Goal: Task Accomplishment & Management: Use online tool/utility

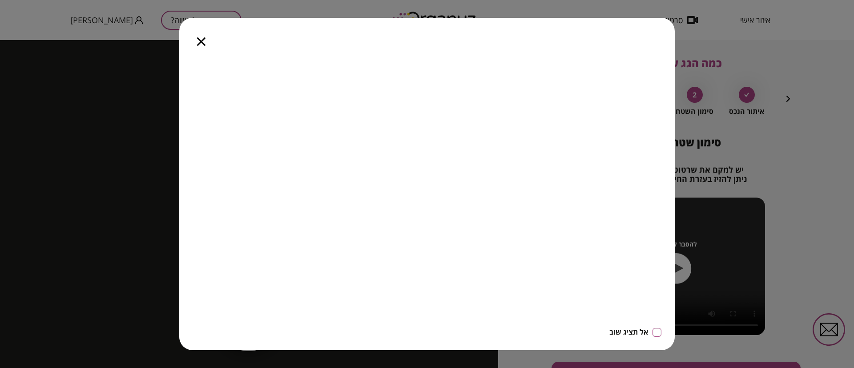
drag, startPoint x: 200, startPoint y: 2, endPoint x: 200, endPoint y: 42, distance: 40.0
click at [200, 42] on icon "button" at bounding box center [201, 41] width 8 height 8
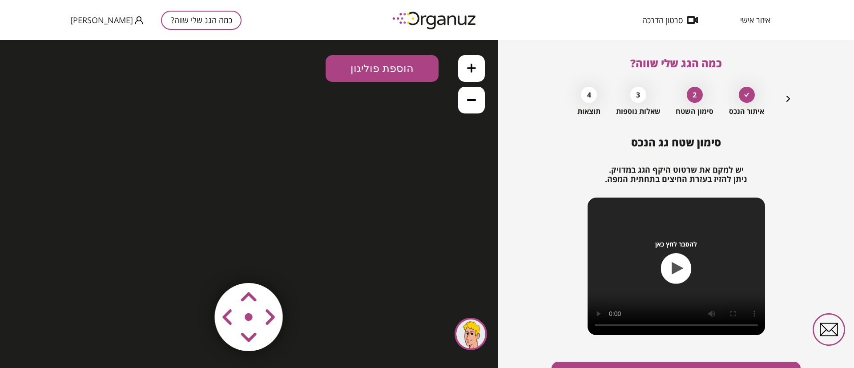
click at [787, 96] on icon "button" at bounding box center [789, 99] width 4 height 6
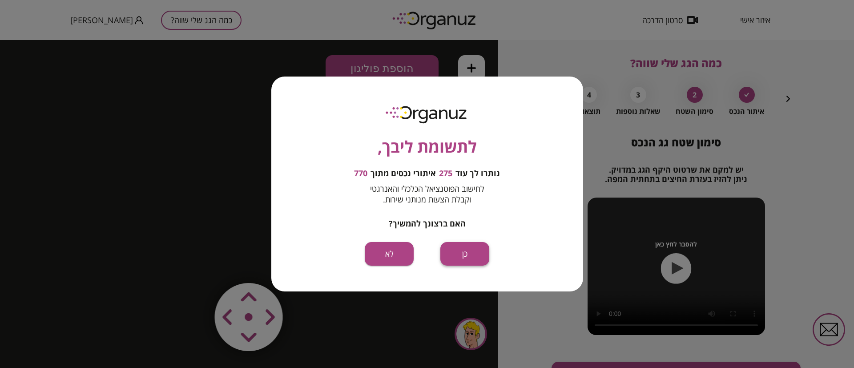
click at [476, 250] on button "כן" at bounding box center [464, 254] width 49 height 24
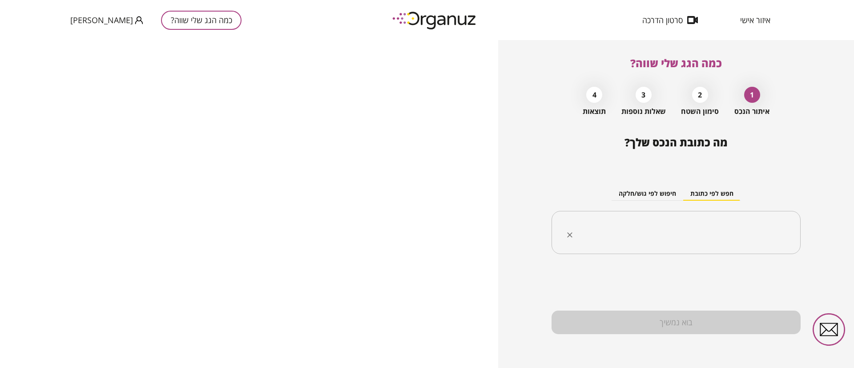
click at [698, 225] on input "text" at bounding box center [679, 233] width 221 height 22
click at [698, 222] on input "text" at bounding box center [679, 233] width 221 height 22
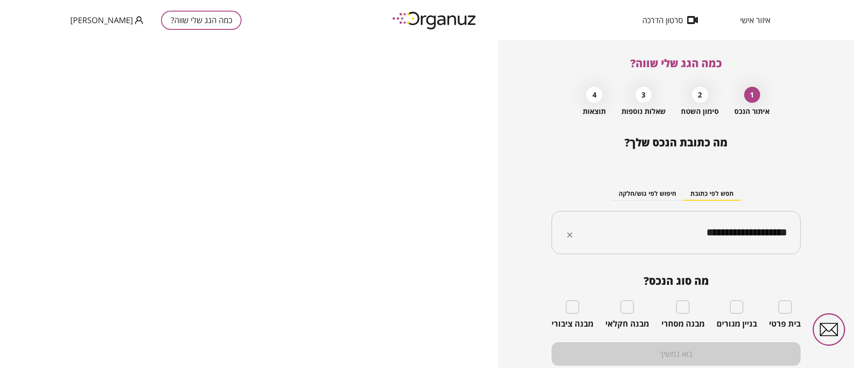
click at [757, 233] on input "**********" at bounding box center [679, 233] width 221 height 22
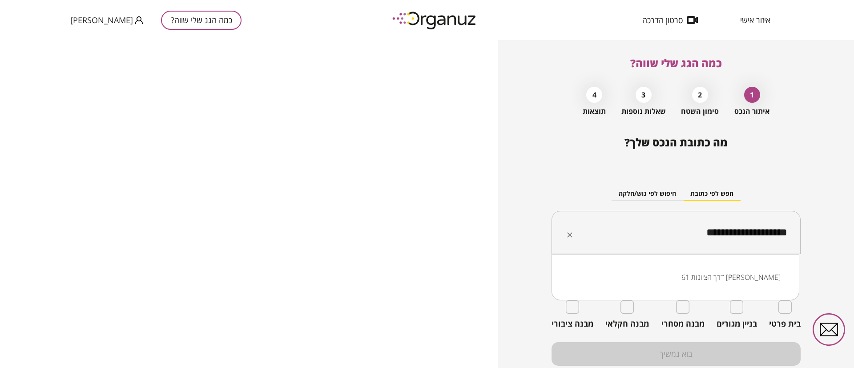
click at [757, 233] on input "**********" at bounding box center [679, 233] width 221 height 22
drag, startPoint x: 686, startPoint y: 233, endPoint x: 767, endPoint y: 234, distance: 80.5
click at [767, 234] on input "**********" at bounding box center [679, 233] width 221 height 22
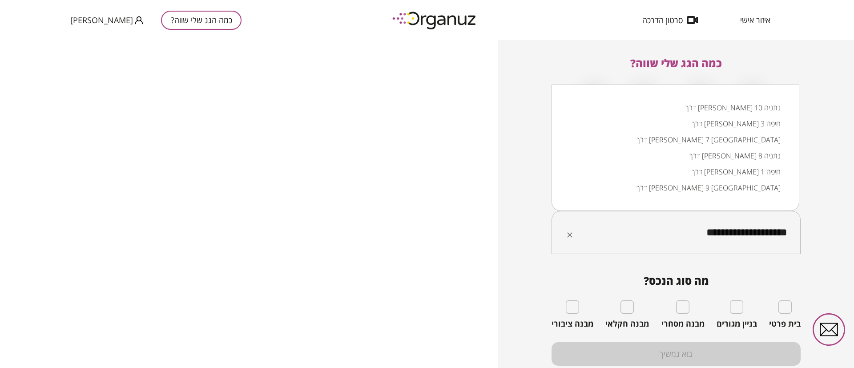
click at [775, 231] on input "**********" at bounding box center [679, 233] width 221 height 22
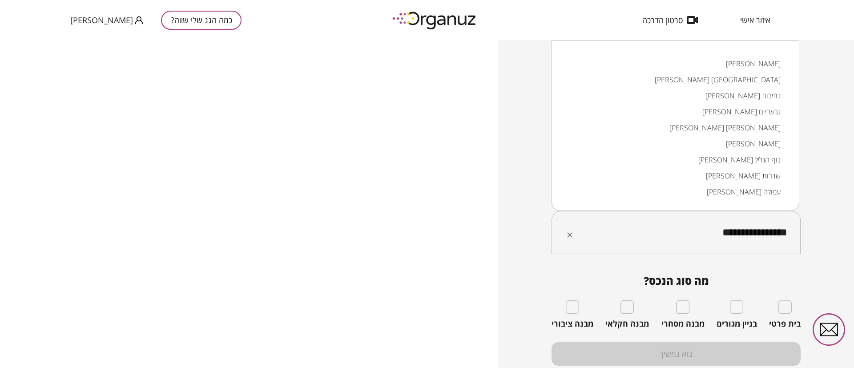
click at [708, 233] on input "**********" at bounding box center [679, 233] width 221 height 22
type input "*"
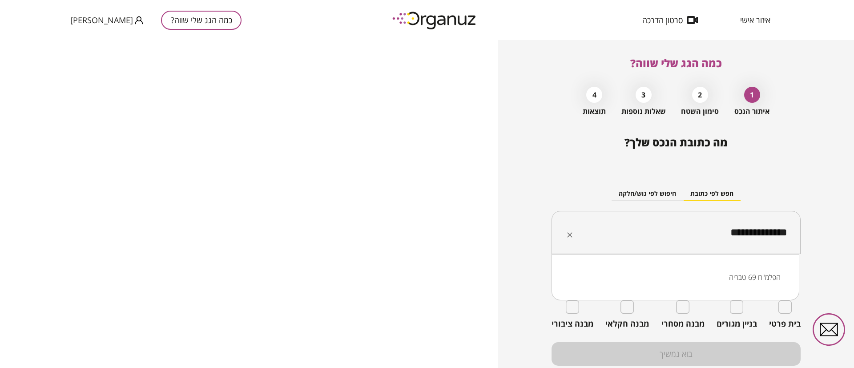
click at [754, 275] on li "הפלמ"ח 69 טבריה" at bounding box center [675, 277] width 225 height 16
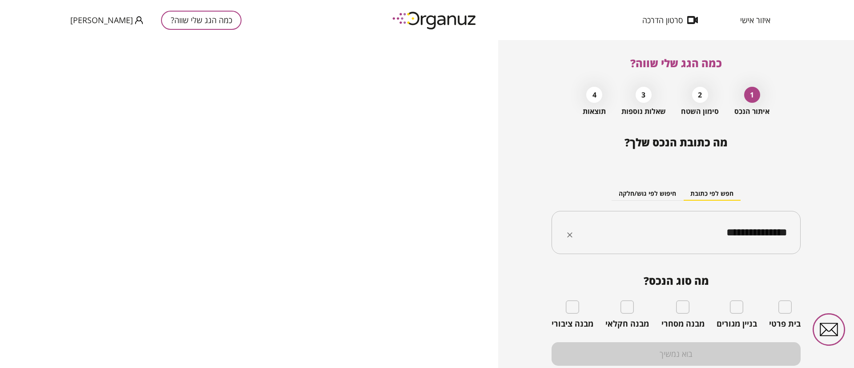
type input "**********"
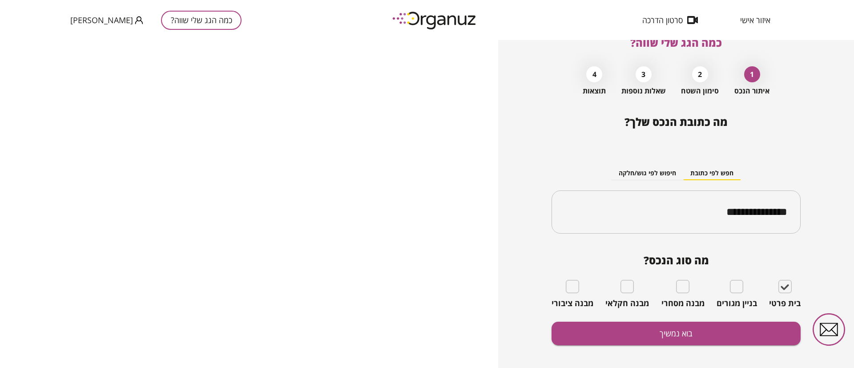
scroll to position [32, 0]
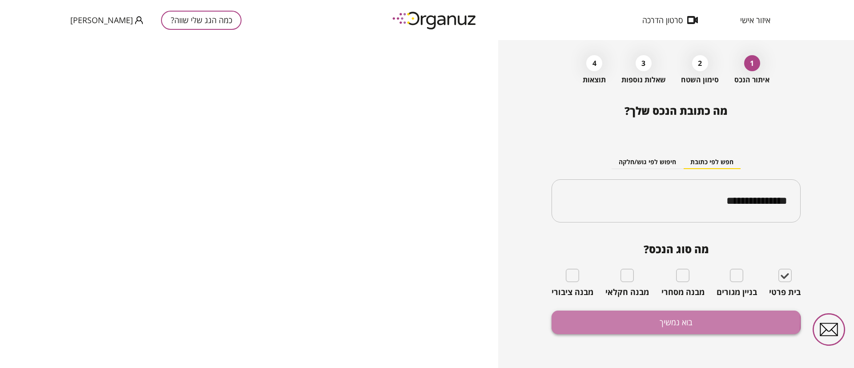
click at [660, 321] on button "בוא נמשיך" at bounding box center [676, 323] width 249 height 24
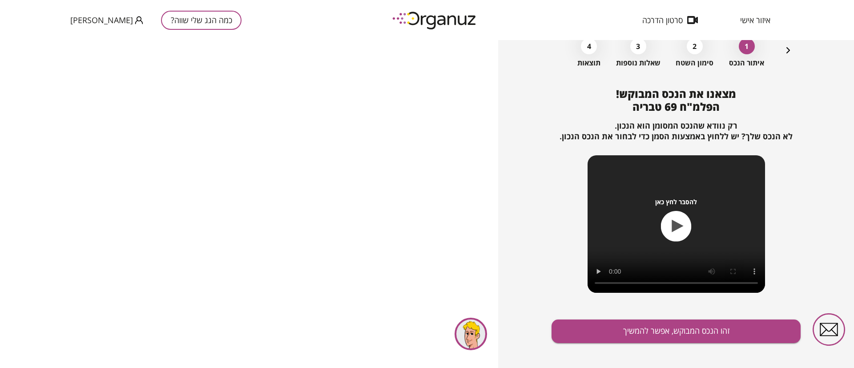
scroll to position [57, 0]
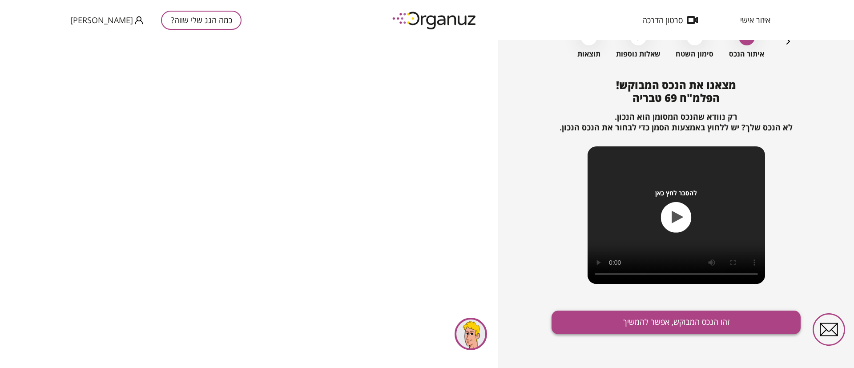
click at [654, 323] on button "זהו הנכס המבוקש, אפשר להמשיך" at bounding box center [676, 323] width 249 height 24
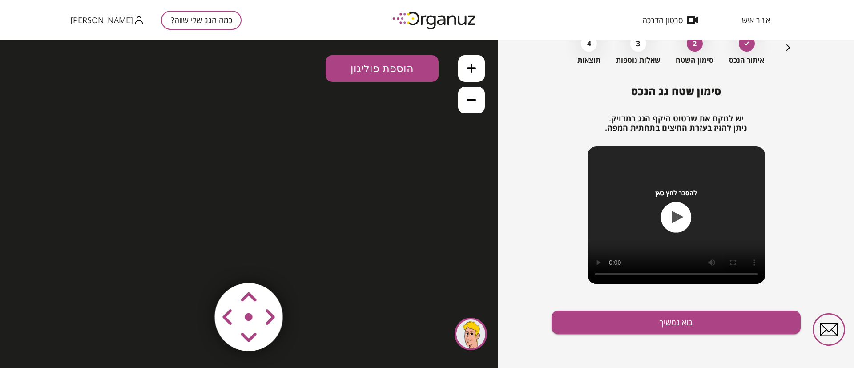
click at [786, 47] on icon "button" at bounding box center [788, 47] width 11 height 11
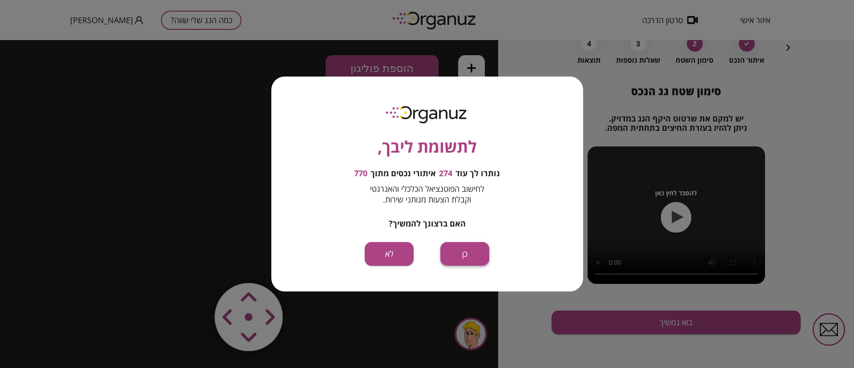
click at [459, 258] on button "כן" at bounding box center [464, 254] width 49 height 24
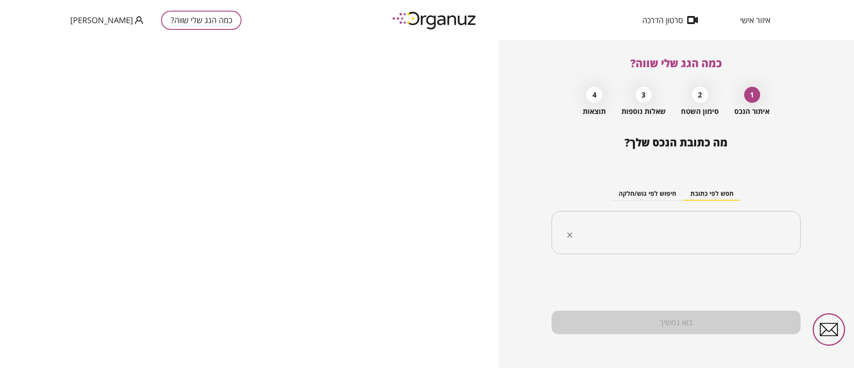
click at [707, 233] on input "text" at bounding box center [679, 233] width 221 height 22
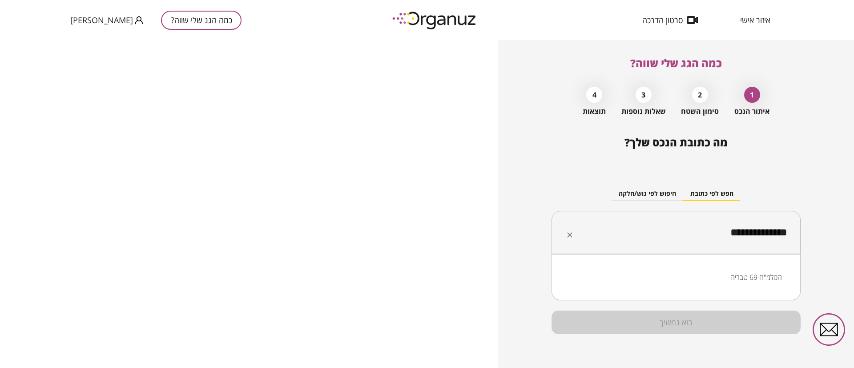
click at [754, 272] on li "הפלמ"ח 69 טבריה" at bounding box center [676, 277] width 226 height 16
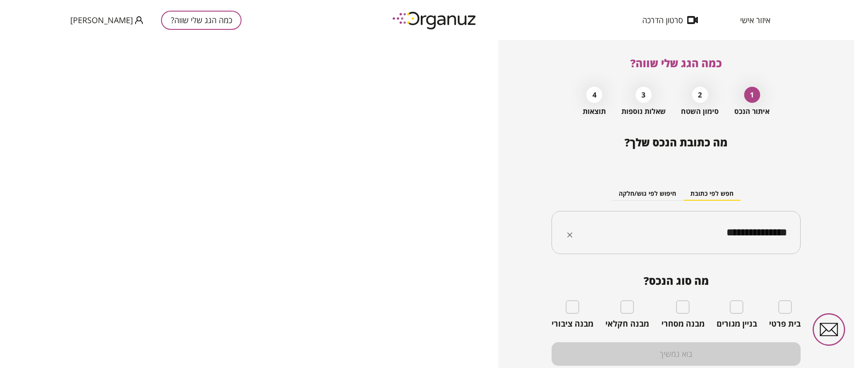
type input "**********"
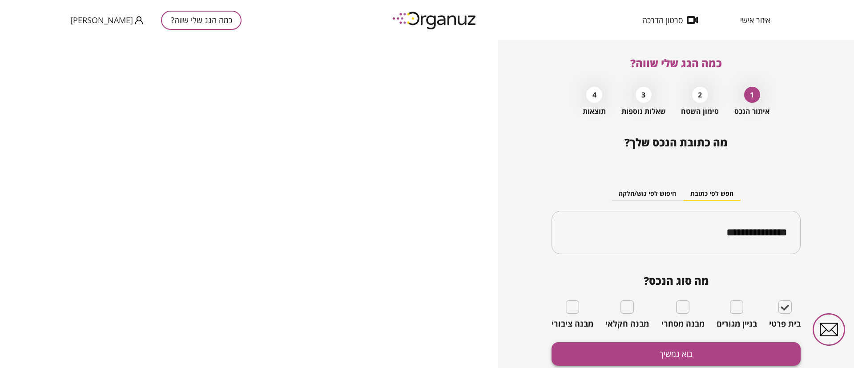
click at [707, 355] on button "בוא נמשיך" at bounding box center [676, 354] width 249 height 24
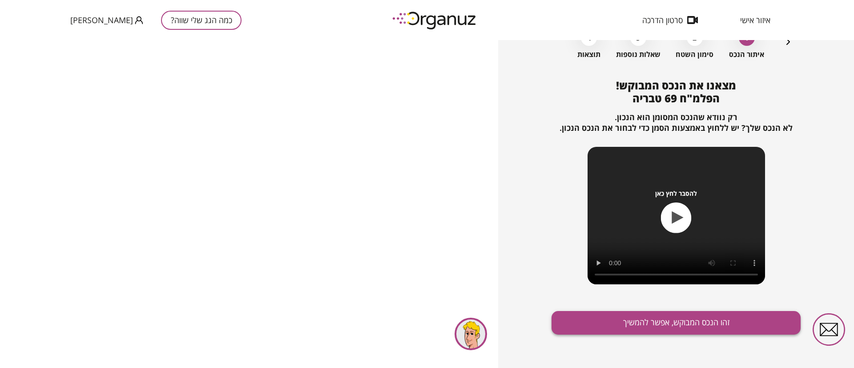
scroll to position [57, 0]
click at [659, 320] on button "זהו הנכס המבוקש, אפשר להמשיך" at bounding box center [676, 323] width 249 height 24
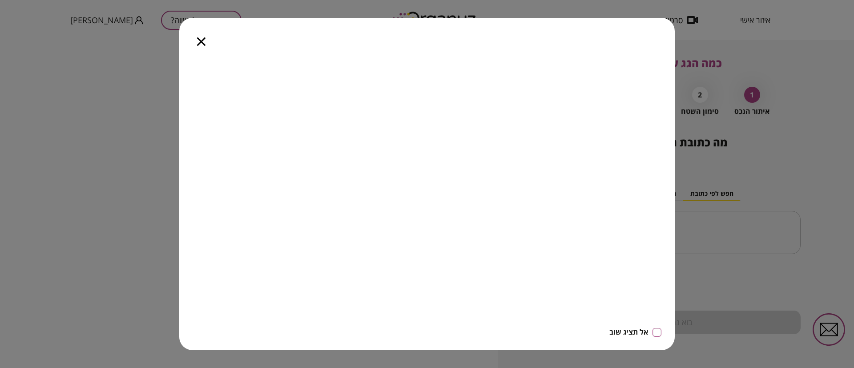
click at [200, 41] on icon "button" at bounding box center [201, 41] width 8 height 8
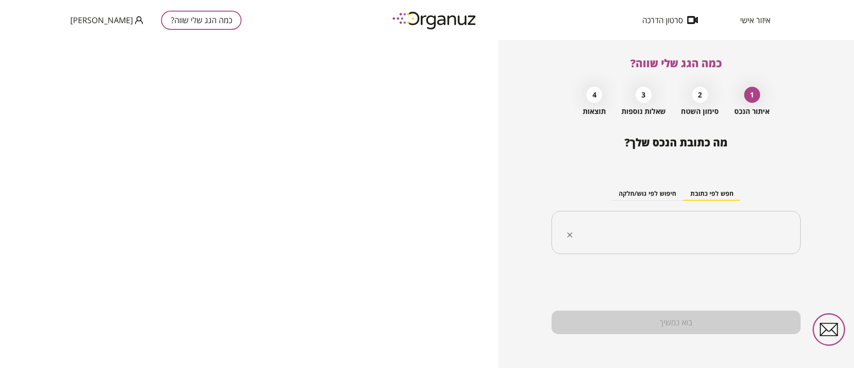
drag, startPoint x: 671, startPoint y: 225, endPoint x: 666, endPoint y: 223, distance: 5.8
click at [671, 222] on input "text" at bounding box center [679, 233] width 221 height 22
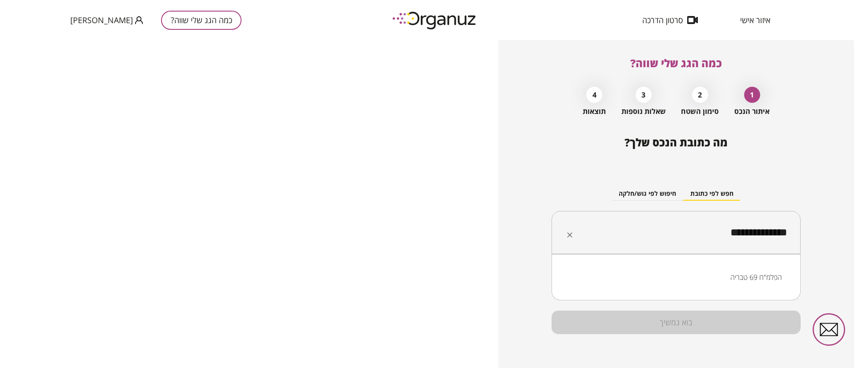
click at [754, 275] on li "הפלמ"ח 69 טבריה" at bounding box center [676, 277] width 226 height 16
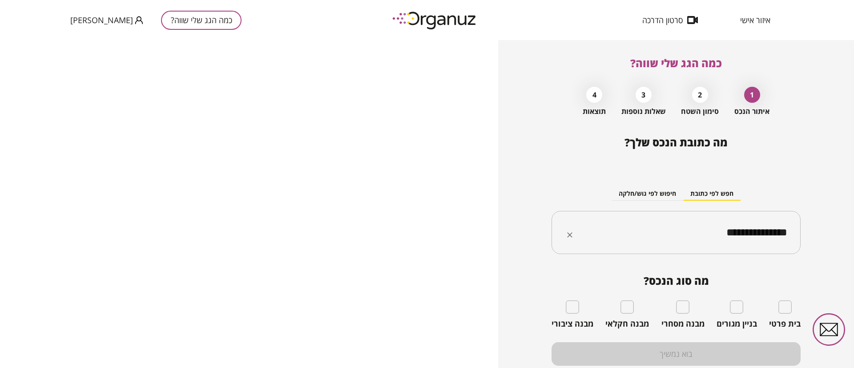
type input "**********"
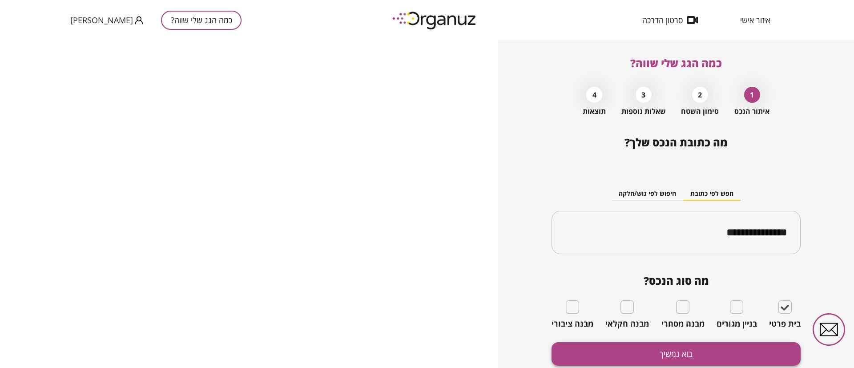
click at [751, 346] on button "בוא נמשיך" at bounding box center [676, 354] width 249 height 24
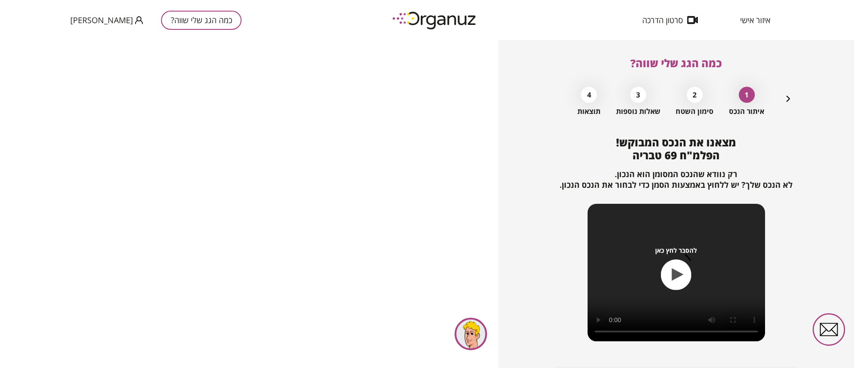
scroll to position [57, 0]
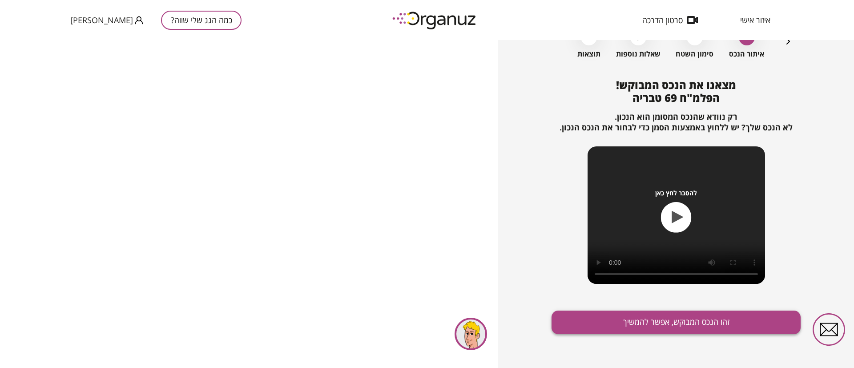
click at [651, 318] on button "זהו הנכס המבוקש, אפשר להמשיך" at bounding box center [676, 323] width 249 height 24
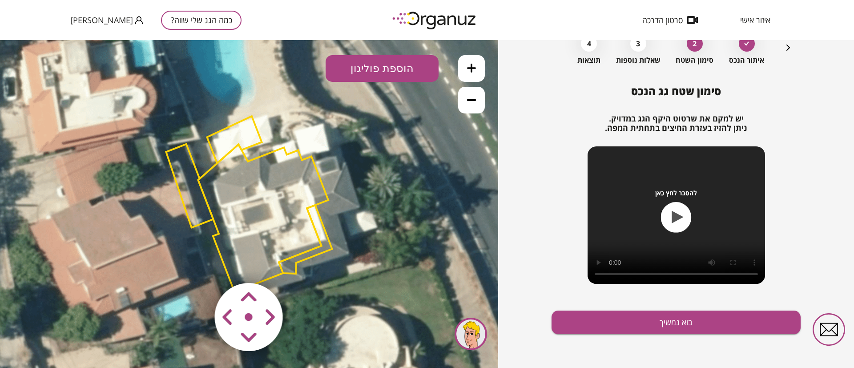
click at [237, 169] on polygon at bounding box center [263, 218] width 130 height 147
click at [224, 192] on polygon at bounding box center [263, 218] width 130 height 147
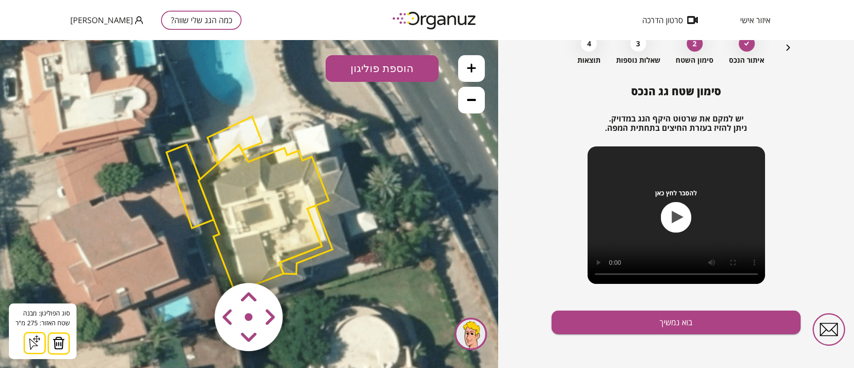
click at [63, 342] on img at bounding box center [58, 342] width 12 height 13
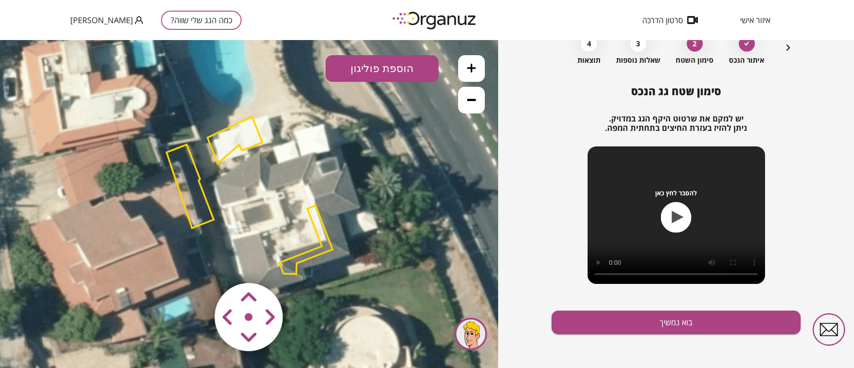
click at [177, 170] on polygon at bounding box center [189, 187] width 47 height 84
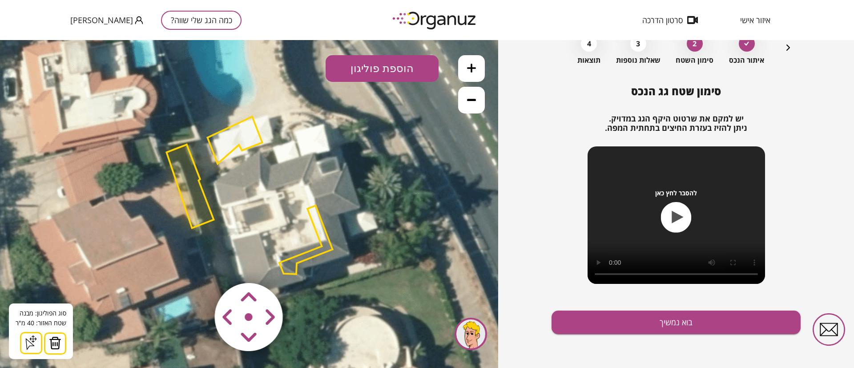
click at [53, 340] on img at bounding box center [55, 342] width 12 height 13
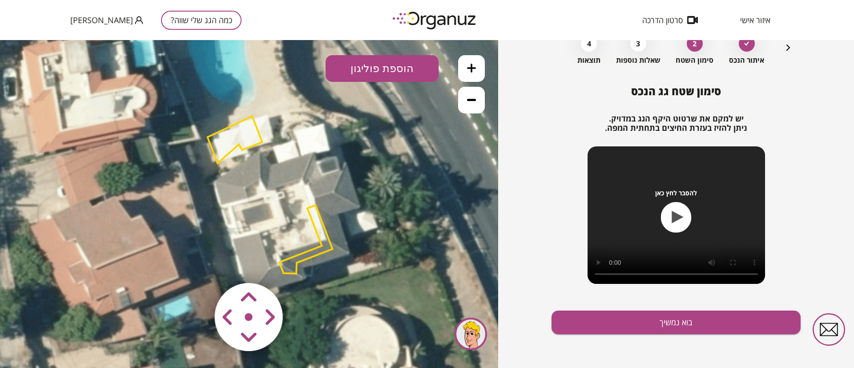
click at [234, 142] on polygon at bounding box center [234, 139] width 55 height 47
click at [230, 141] on polygon at bounding box center [234, 139] width 55 height 47
click at [246, 140] on polygon at bounding box center [234, 140] width 55 height 47
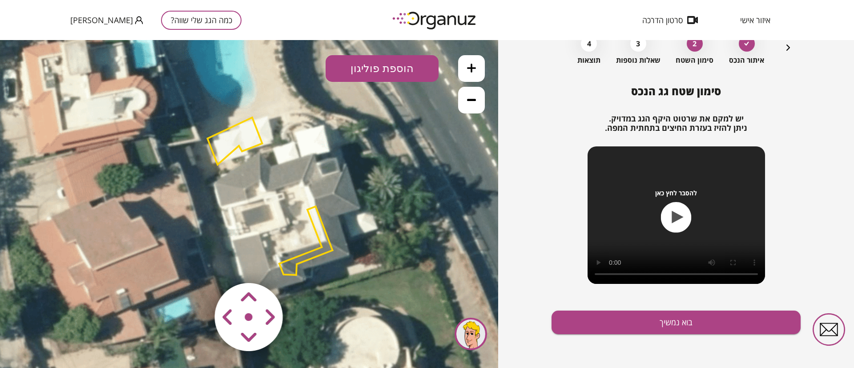
click at [235, 136] on polygon at bounding box center [234, 140] width 55 height 47
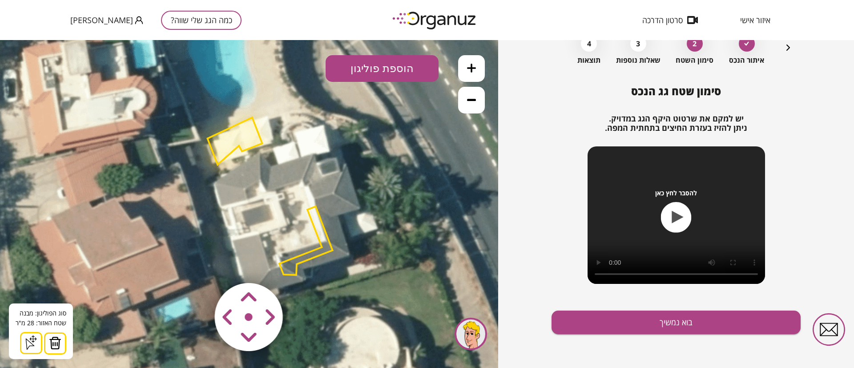
click at [49, 342] on img at bounding box center [55, 342] width 12 height 13
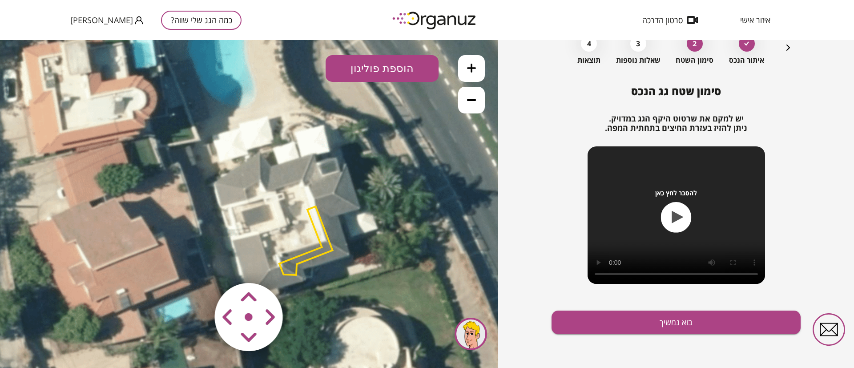
click at [317, 217] on polygon at bounding box center [305, 240] width 53 height 69
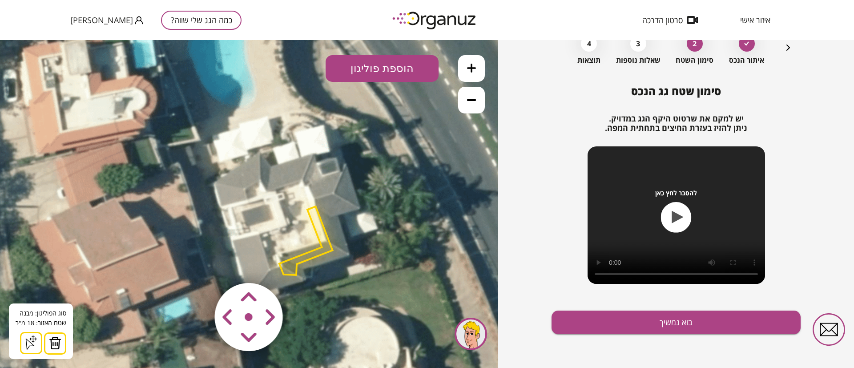
click at [60, 342] on img at bounding box center [55, 342] width 12 height 13
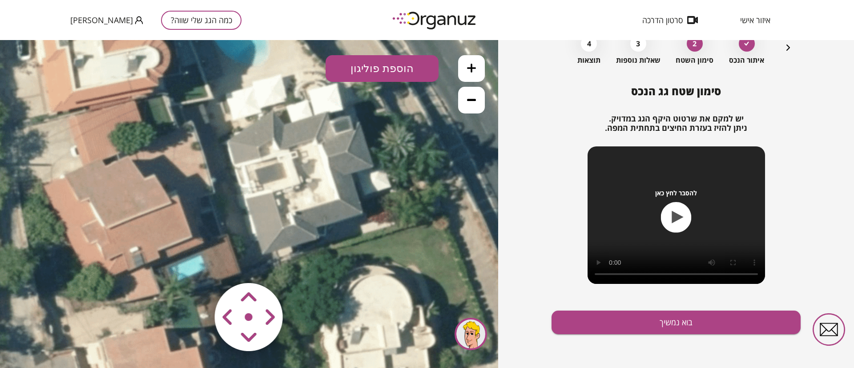
drag, startPoint x: 302, startPoint y: 242, endPoint x: 322, endPoint y: 190, distance: 55.9
click at [322, 190] on icon at bounding box center [265, 165] width 541 height 541
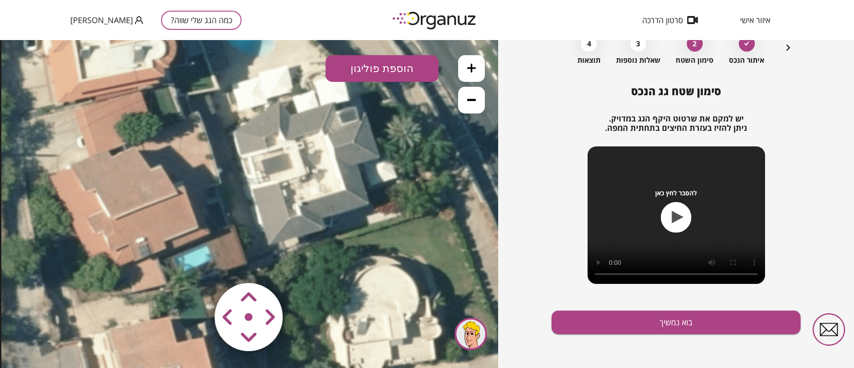
drag, startPoint x: 320, startPoint y: 204, endPoint x: 299, endPoint y: 224, distance: 28.9
click at [299, 224] on icon at bounding box center [271, 155] width 541 height 541
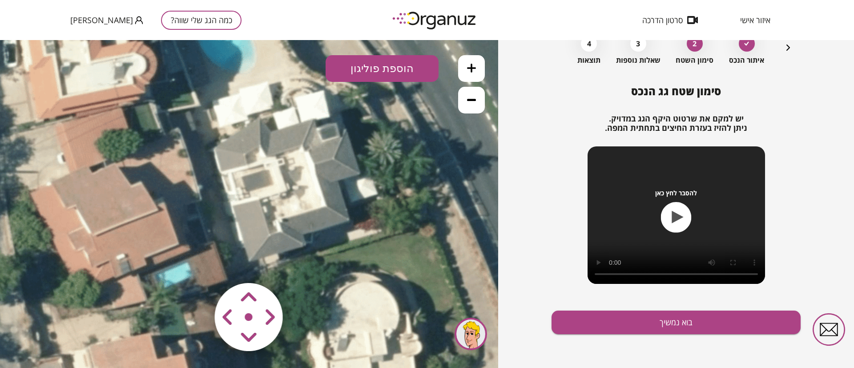
click at [469, 66] on icon at bounding box center [471, 68] width 9 height 9
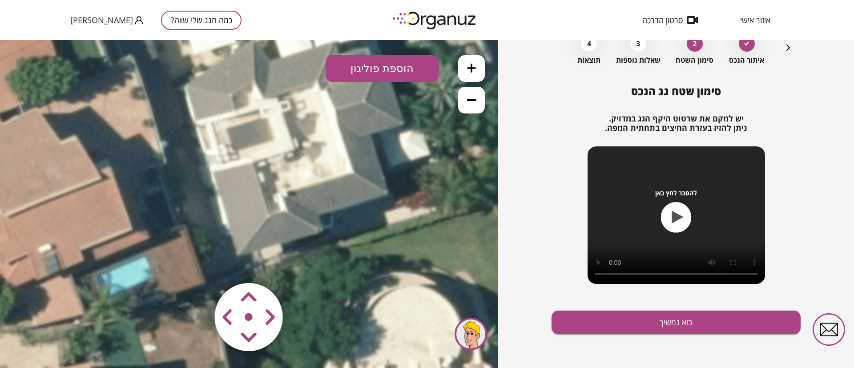
drag, startPoint x: 339, startPoint y: 186, endPoint x: 323, endPoint y: 145, distance: 44.2
click at [323, 145] on icon at bounding box center [242, 121] width 811 height 811
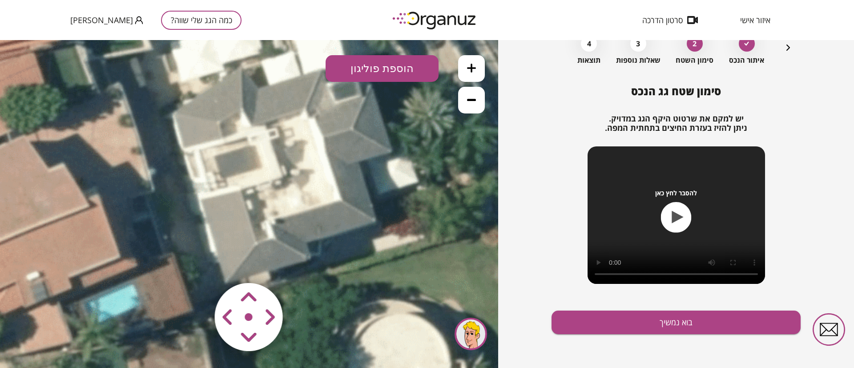
drag, startPoint x: 331, startPoint y: 158, endPoint x: 323, endPoint y: 192, distance: 35.2
click at [323, 192] on icon at bounding box center [230, 148] width 811 height 811
click at [382, 71] on button "הוספת פוליגון" at bounding box center [382, 68] width 113 height 27
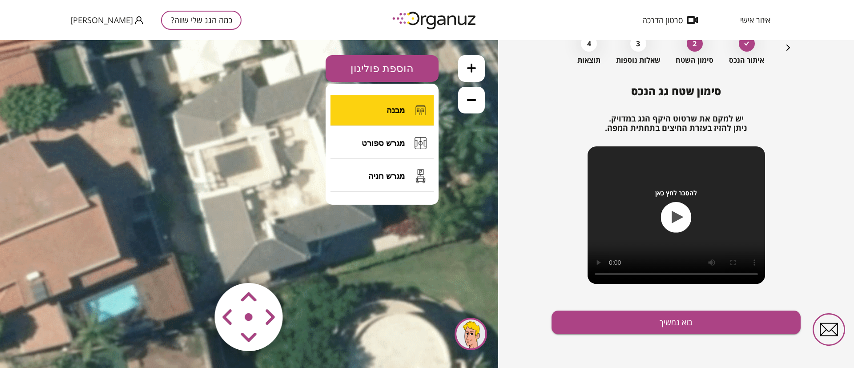
click at [398, 111] on span "מבנה" at bounding box center [396, 110] width 18 height 10
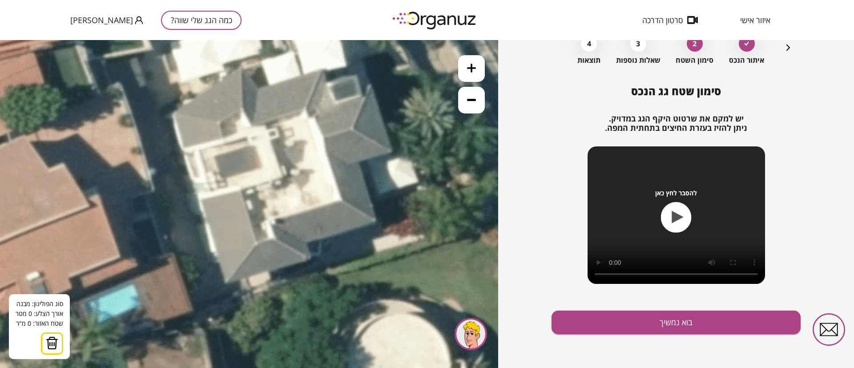
click at [327, 149] on icon at bounding box center [230, 148] width 811 height 811
click at [342, 201] on icon at bounding box center [230, 148] width 811 height 811
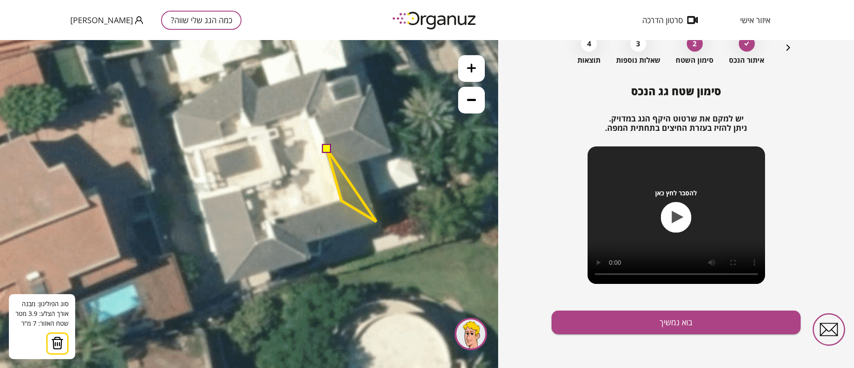
click at [376, 222] on polygon at bounding box center [351, 185] width 49 height 73
click at [359, 162] on polygon at bounding box center [351, 185] width 49 height 73
click at [328, 148] on button at bounding box center [326, 148] width 9 height 9
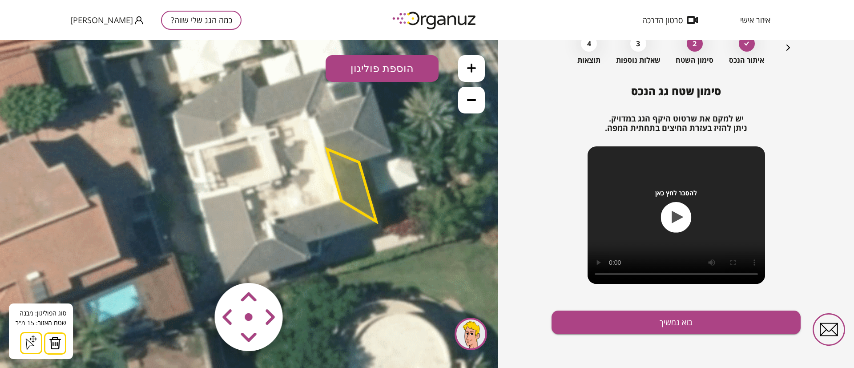
click at [371, 74] on button "הוספת פוליגון" at bounding box center [382, 68] width 113 height 27
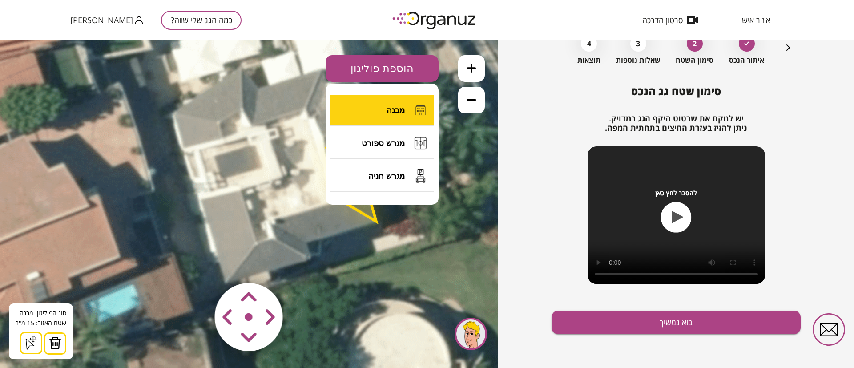
click at [389, 107] on span "מבנה" at bounding box center [396, 110] width 18 height 10
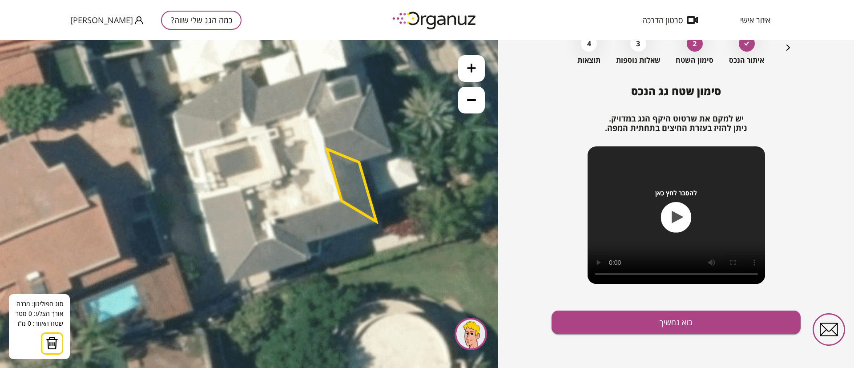
click at [374, 222] on icon at bounding box center [230, 148] width 811 height 811
click at [342, 200] on polygon at bounding box center [358, 211] width 32 height 23
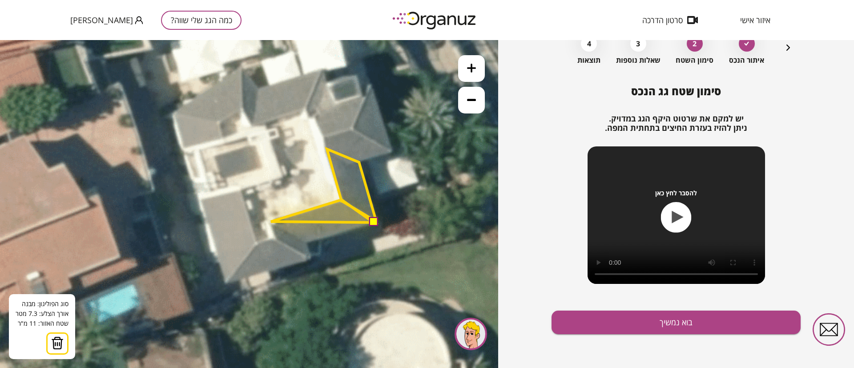
click at [271, 222] on polygon at bounding box center [322, 211] width 103 height 23
click at [303, 243] on polygon at bounding box center [322, 222] width 103 height 44
click at [373, 221] on button at bounding box center [373, 222] width 9 height 9
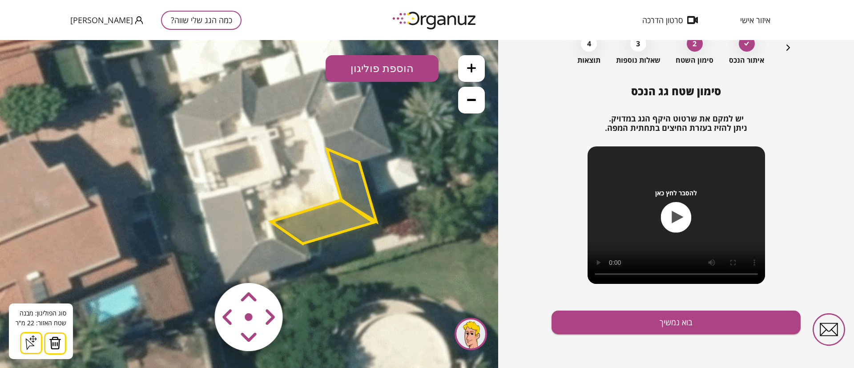
click at [375, 70] on button "הוספת פוליגון" at bounding box center [382, 68] width 113 height 27
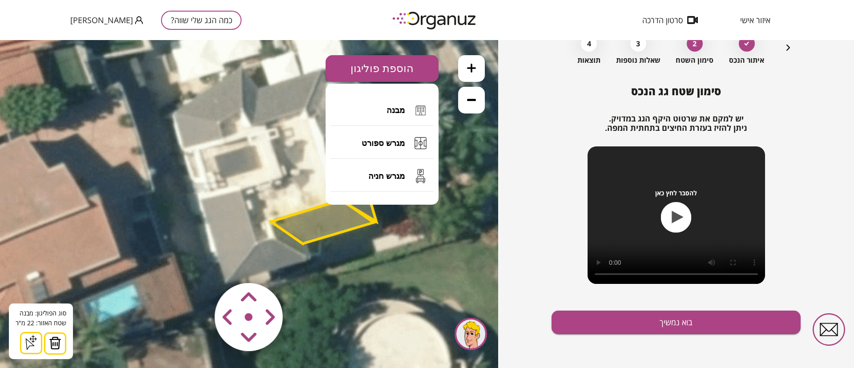
drag, startPoint x: 388, startPoint y: 105, endPoint x: 380, endPoint y: 110, distance: 9.6
click at [389, 105] on button "מבנה" at bounding box center [382, 110] width 103 height 31
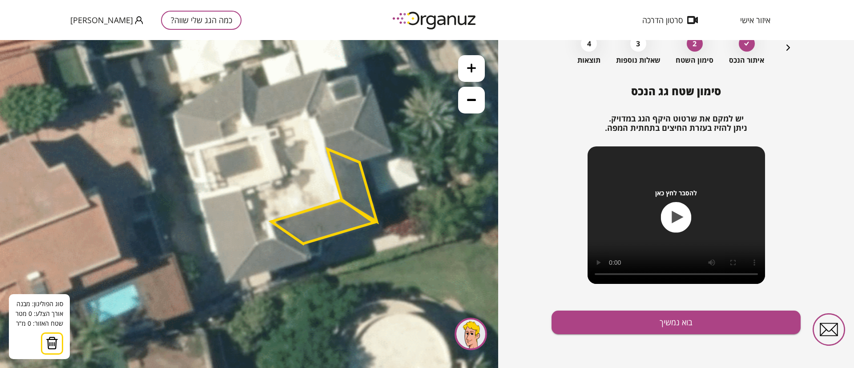
click at [240, 189] on icon at bounding box center [230, 148] width 811 height 811
click at [241, 188] on icon at bounding box center [231, 148] width 811 height 811
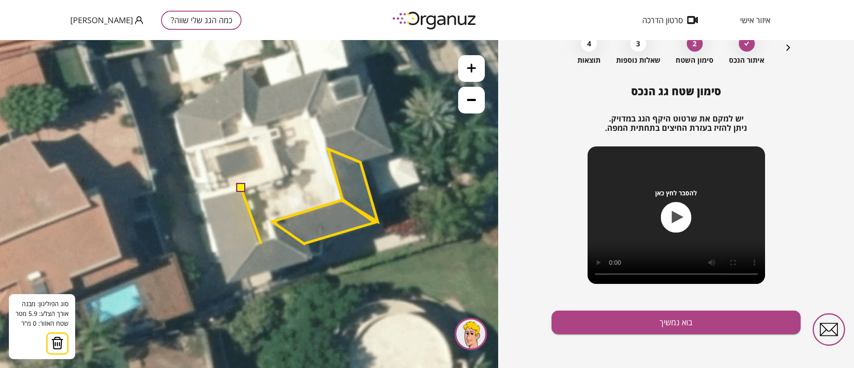
click at [261, 244] on icon at bounding box center [231, 148] width 811 height 811
drag, startPoint x: 227, startPoint y: 284, endPoint x: 226, endPoint y: 277, distance: 7.7
click at [227, 284] on polygon at bounding box center [244, 236] width 34 height 96
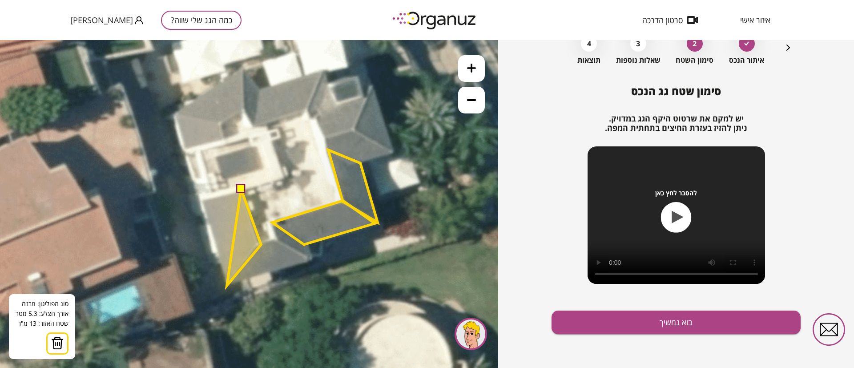
click at [227, 286] on polygon at bounding box center [244, 237] width 34 height 97
click at [200, 201] on polygon at bounding box center [230, 237] width 61 height 97
click at [238, 188] on button at bounding box center [240, 188] width 9 height 9
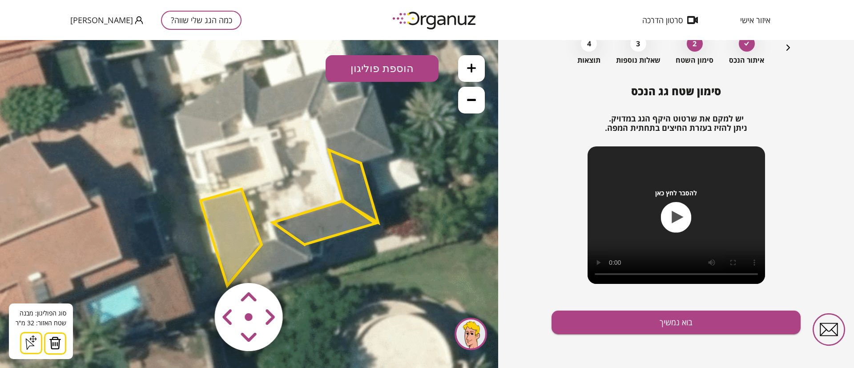
click at [380, 68] on button "הוספת פוליגון" at bounding box center [382, 68] width 113 height 27
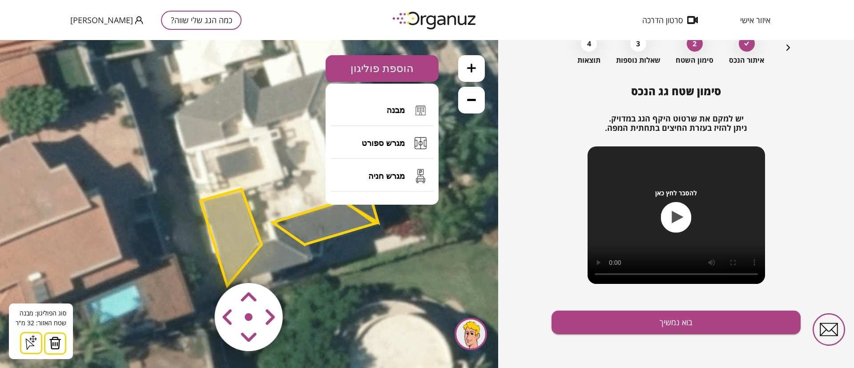
click at [386, 108] on button "מבנה" at bounding box center [382, 110] width 103 height 31
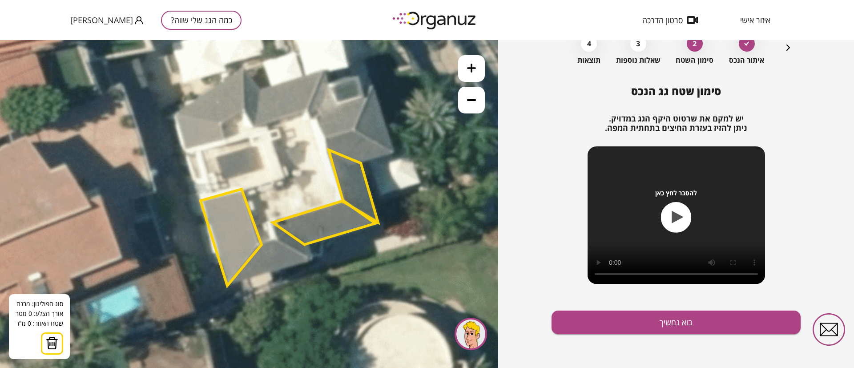
click at [278, 241] on icon at bounding box center [231, 149] width 811 height 811
click at [311, 259] on polygon at bounding box center [294, 250] width 33 height 19
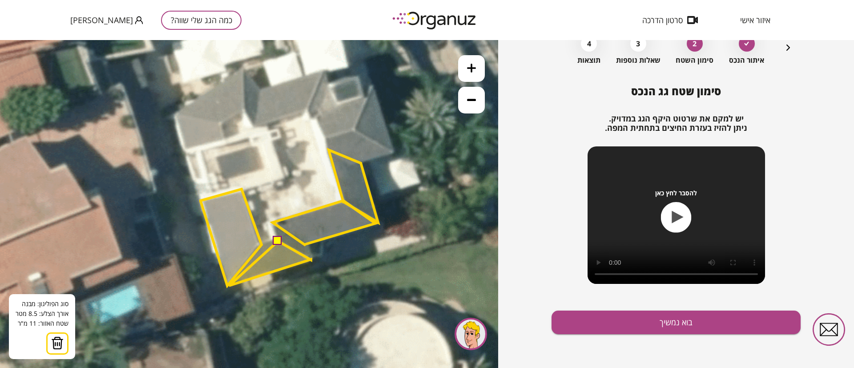
click at [229, 286] on polygon at bounding box center [270, 263] width 82 height 44
click at [263, 244] on polygon at bounding box center [270, 263] width 82 height 44
click at [275, 240] on button at bounding box center [277, 240] width 9 height 9
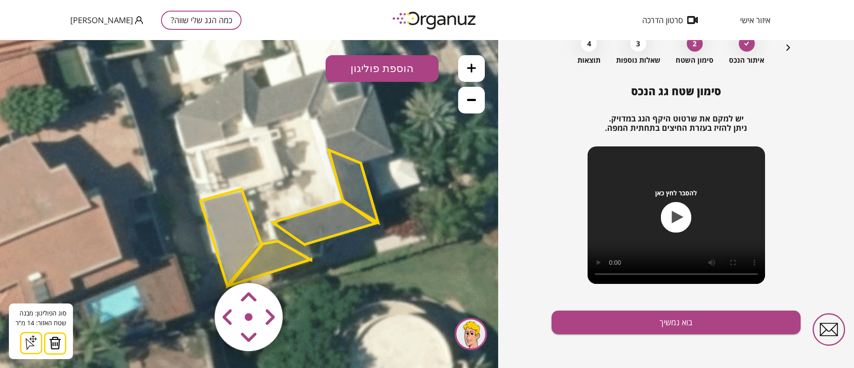
click at [392, 69] on button "הוספת פוליגון" at bounding box center [382, 68] width 113 height 27
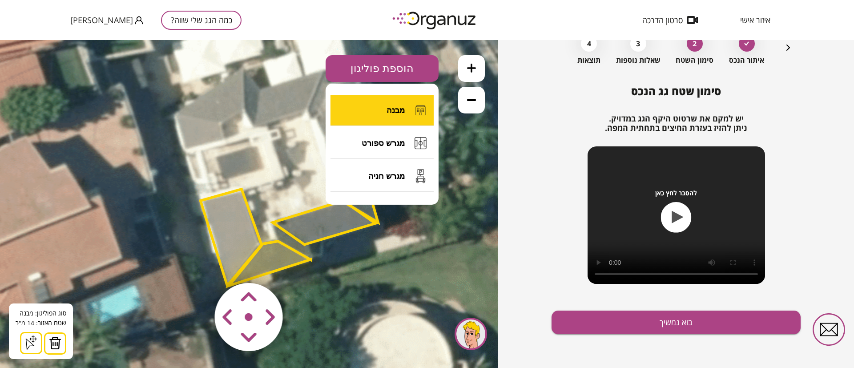
click at [383, 113] on button "מבנה" at bounding box center [382, 110] width 103 height 31
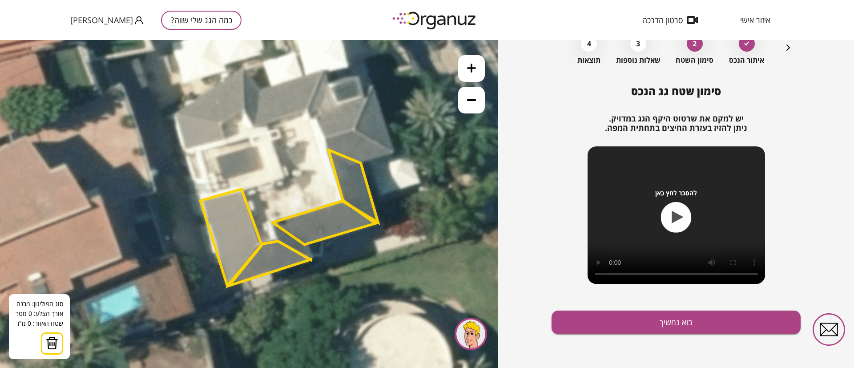
click at [355, 129] on icon at bounding box center [231, 149] width 811 height 811
click at [354, 130] on icon at bounding box center [231, 149] width 811 height 811
click at [396, 153] on icon at bounding box center [231, 149] width 811 height 811
click at [361, 161] on polygon at bounding box center [375, 145] width 42 height 31
click at [330, 149] on polygon at bounding box center [363, 145] width 66 height 31
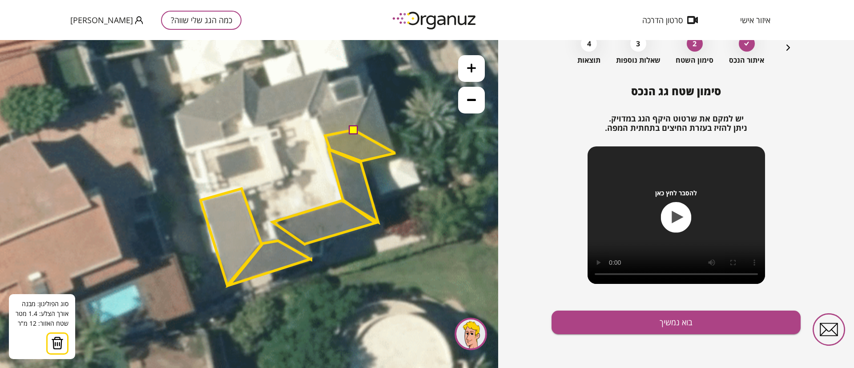
click at [325, 136] on polygon at bounding box center [360, 145] width 70 height 31
click at [353, 131] on button at bounding box center [353, 129] width 9 height 9
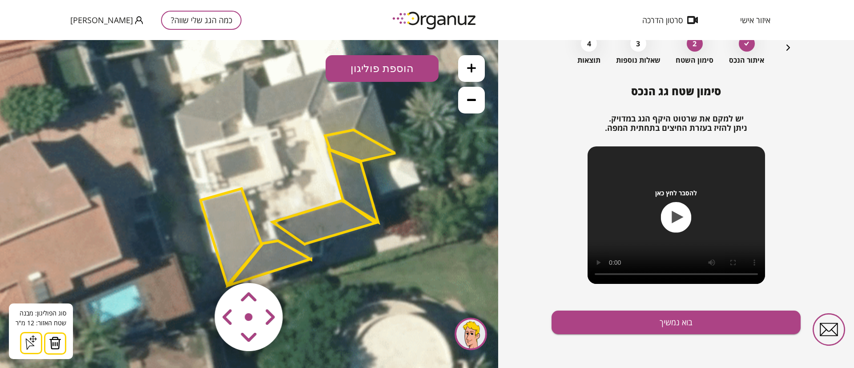
click at [400, 66] on button "הוספת פוליגון" at bounding box center [382, 68] width 113 height 27
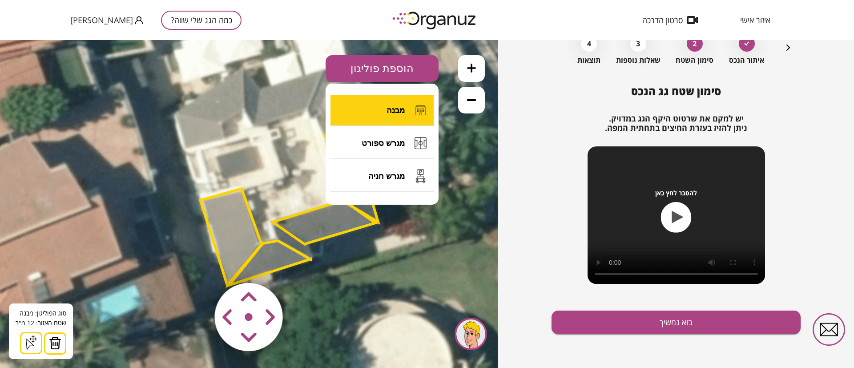
click at [394, 114] on span "מבנה" at bounding box center [396, 110] width 18 height 10
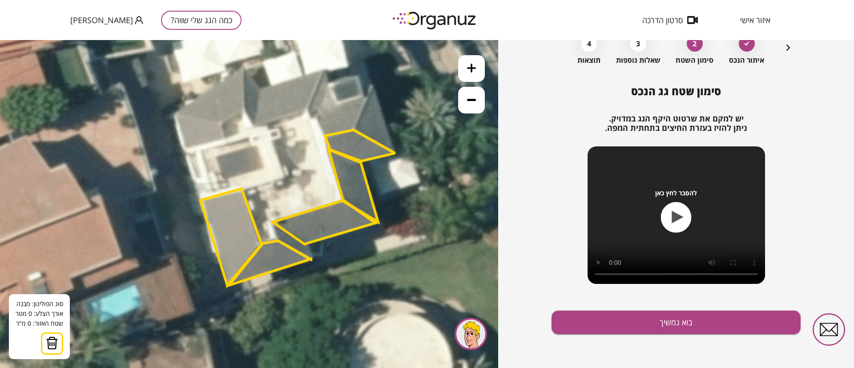
click at [373, 85] on icon at bounding box center [231, 149] width 811 height 811
click at [355, 128] on icon at bounding box center [231, 149] width 811 height 811
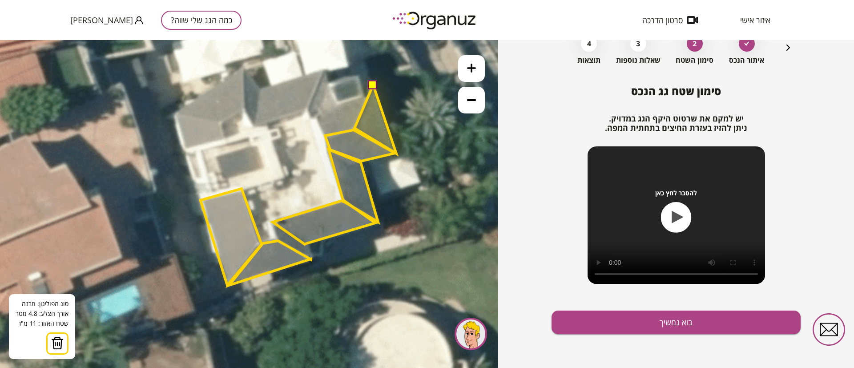
click at [396, 153] on polygon at bounding box center [376, 119] width 42 height 69
click at [372, 84] on button at bounding box center [372, 84] width 9 height 9
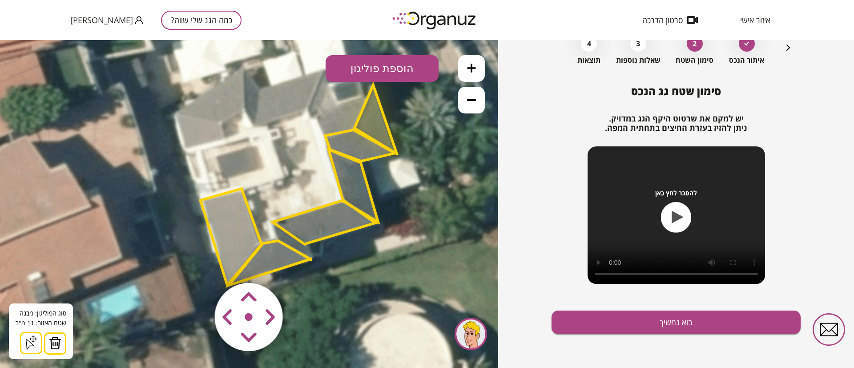
click at [372, 70] on button "הוספת פוליגון" at bounding box center [382, 68] width 113 height 27
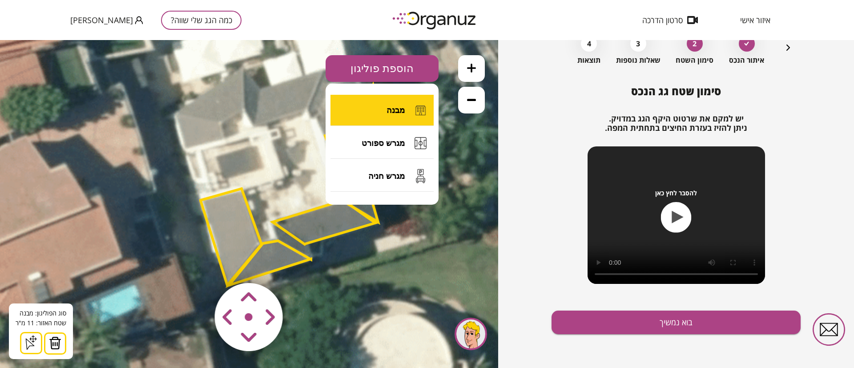
click at [386, 111] on button "מבנה" at bounding box center [382, 110] width 103 height 31
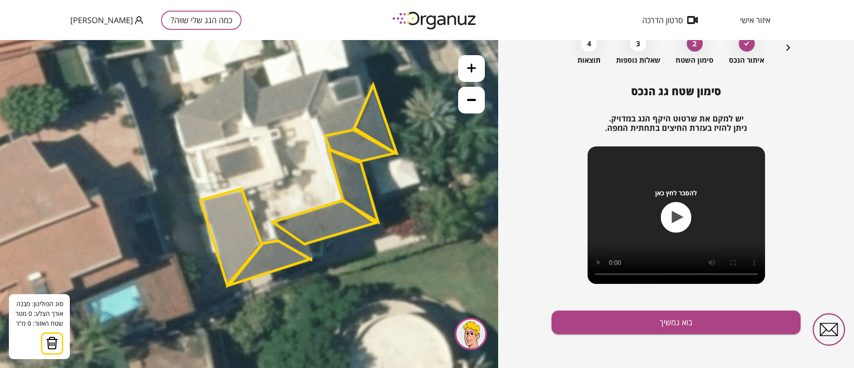
click at [467, 106] on button at bounding box center [471, 100] width 27 height 27
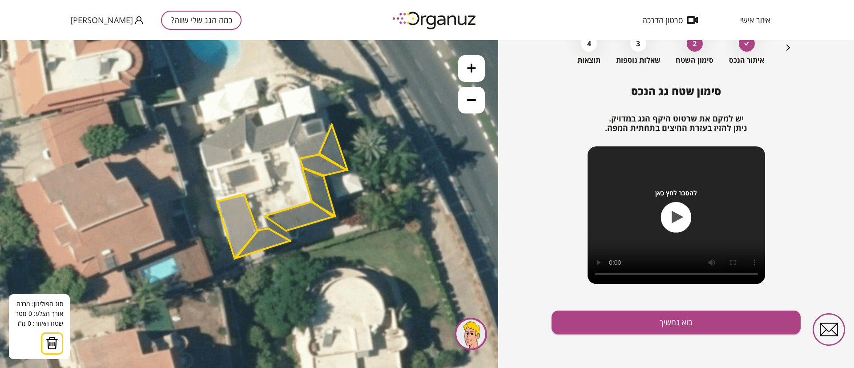
click at [474, 65] on icon at bounding box center [471, 68] width 9 height 9
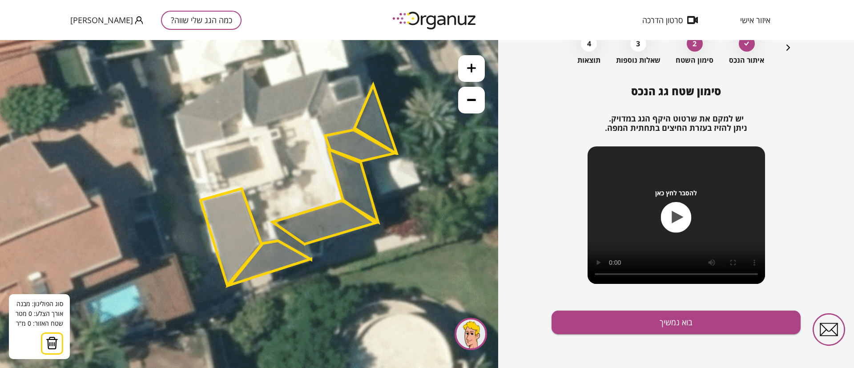
click at [310, 108] on icon at bounding box center [231, 149] width 811 height 811
click at [341, 202] on polygon at bounding box center [324, 222] width 103 height 44
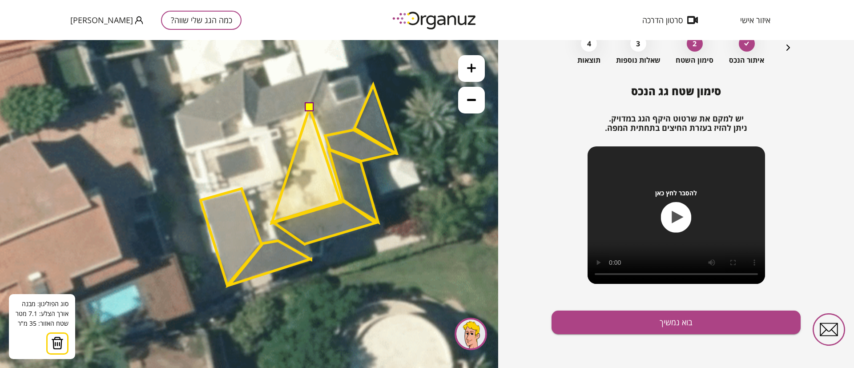
click at [272, 223] on polygon at bounding box center [306, 165] width 69 height 115
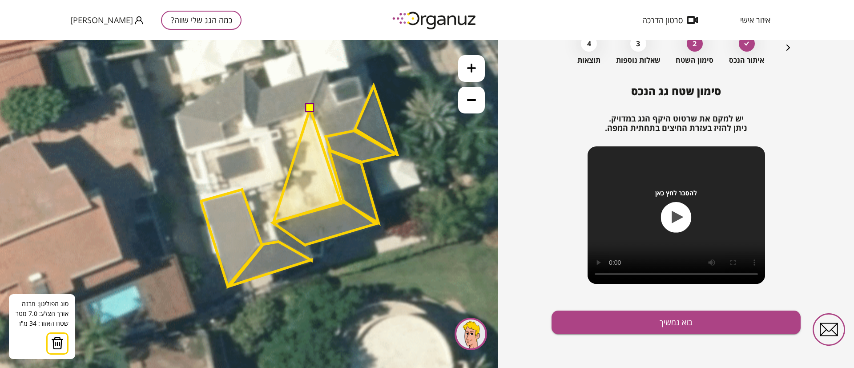
click at [274, 221] on polygon at bounding box center [308, 165] width 68 height 113
click at [272, 224] on polygon at bounding box center [306, 167] width 69 height 116
click at [262, 185] on polygon at bounding box center [302, 167] width 80 height 116
click at [261, 186] on polygon at bounding box center [301, 167] width 81 height 116
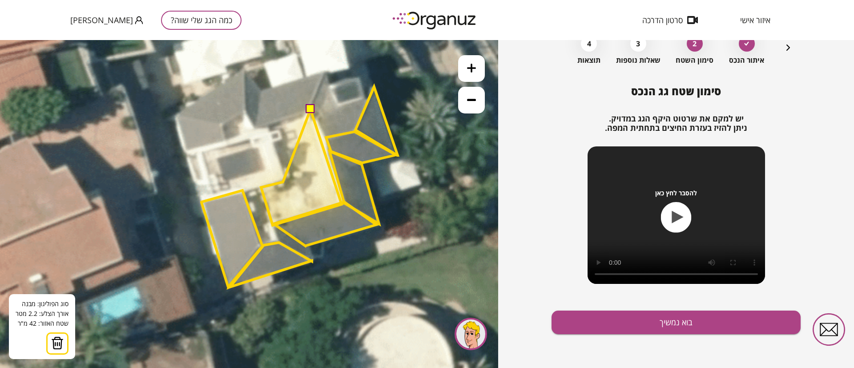
click at [283, 181] on polygon at bounding box center [301, 167] width 81 height 116
click at [286, 181] on polygon at bounding box center [301, 167] width 81 height 116
click at [271, 126] on polygon at bounding box center [301, 167] width 81 height 116
click at [311, 111] on button at bounding box center [310, 109] width 9 height 9
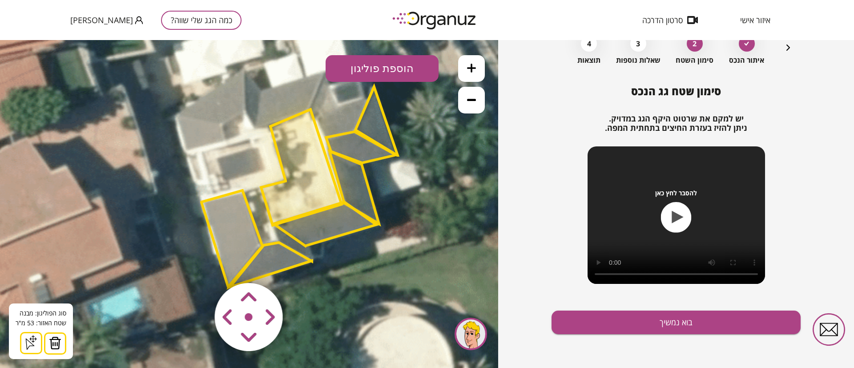
click at [387, 70] on button "הוספת פוליגון" at bounding box center [382, 68] width 113 height 27
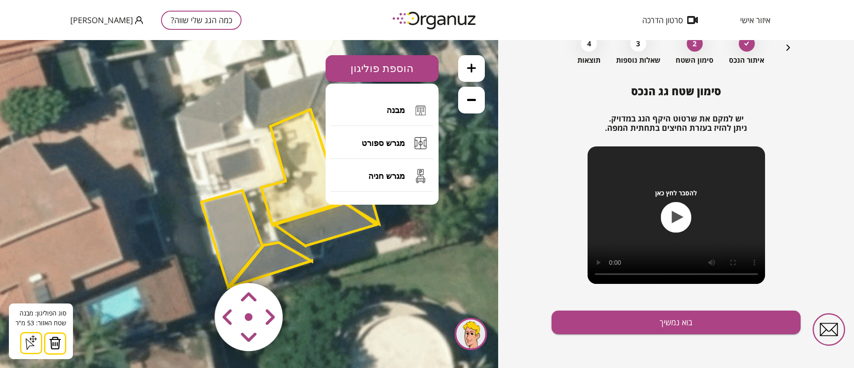
click at [386, 108] on button "מבנה" at bounding box center [382, 110] width 103 height 31
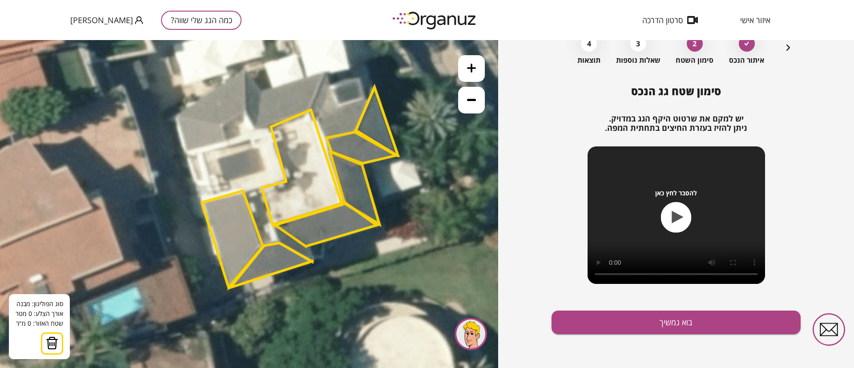
click at [53, 346] on img at bounding box center [52, 342] width 12 height 13
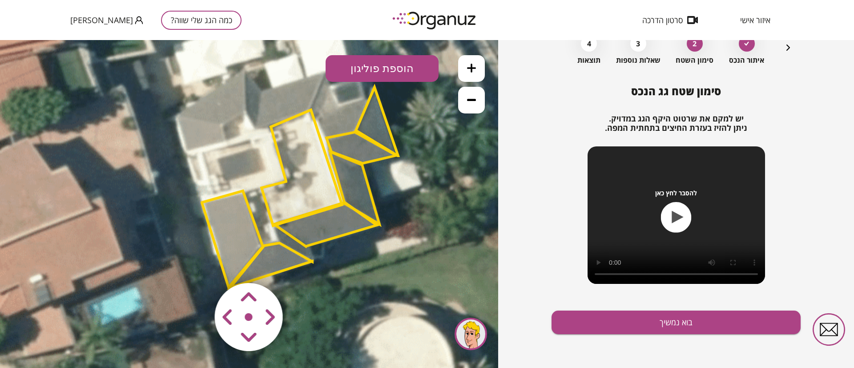
click at [375, 127] on polygon at bounding box center [377, 121] width 42 height 69
click at [374, 130] on polygon at bounding box center [376, 121] width 42 height 69
click at [354, 145] on polygon at bounding box center [362, 147] width 70 height 31
click at [360, 154] on polygon at bounding box center [362, 147] width 70 height 31
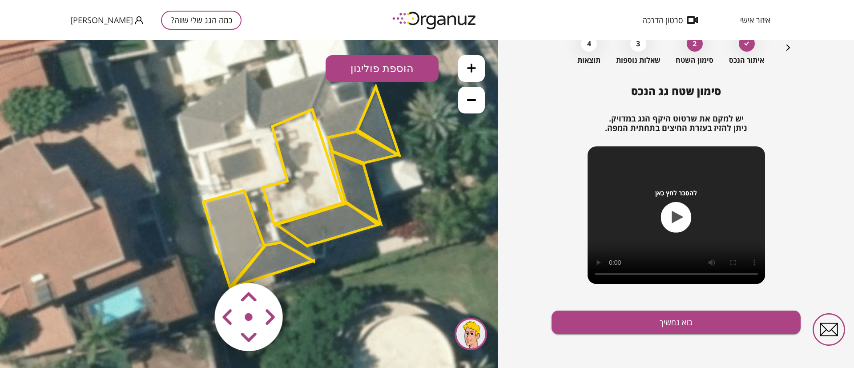
click at [360, 150] on polygon at bounding box center [363, 147] width 70 height 31
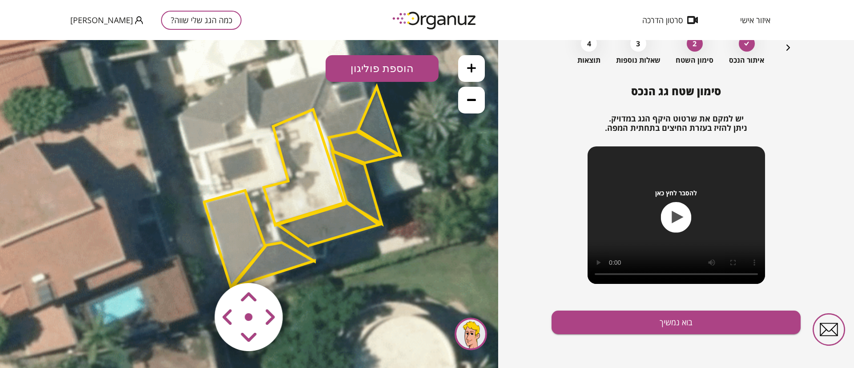
click at [361, 150] on polygon at bounding box center [364, 147] width 70 height 31
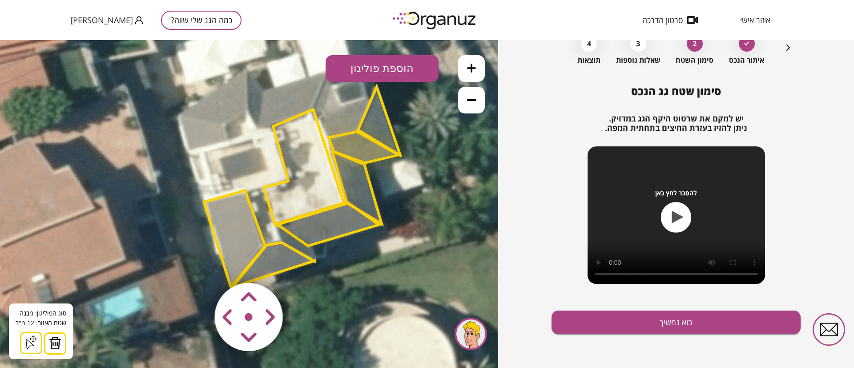
click at [359, 185] on polygon at bounding box center [356, 187] width 49 height 73
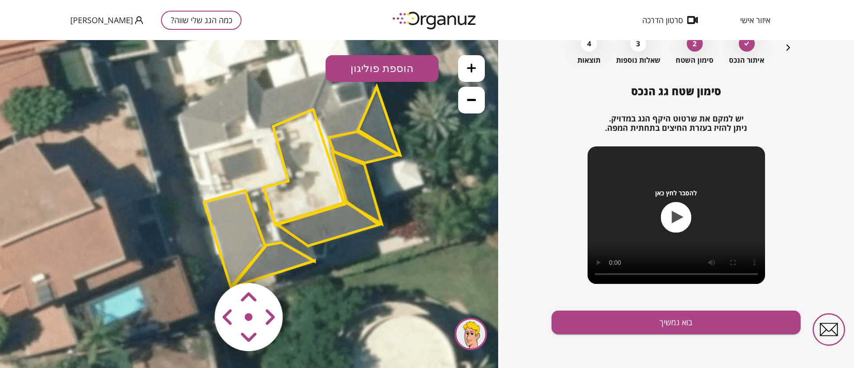
click at [328, 228] on polygon at bounding box center [327, 224] width 103 height 44
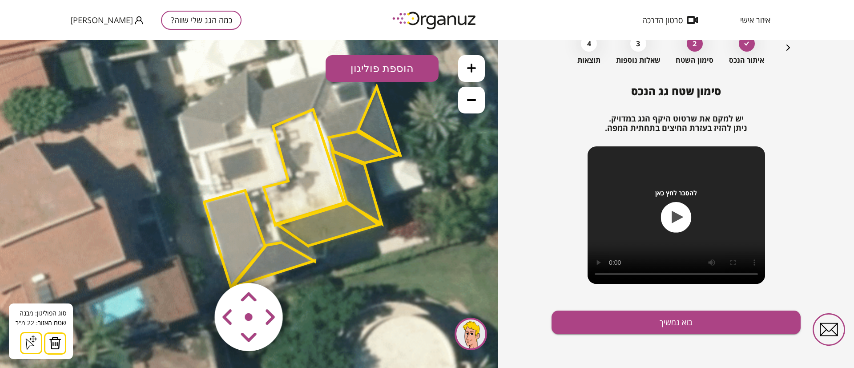
click at [275, 262] on polygon at bounding box center [274, 264] width 82 height 44
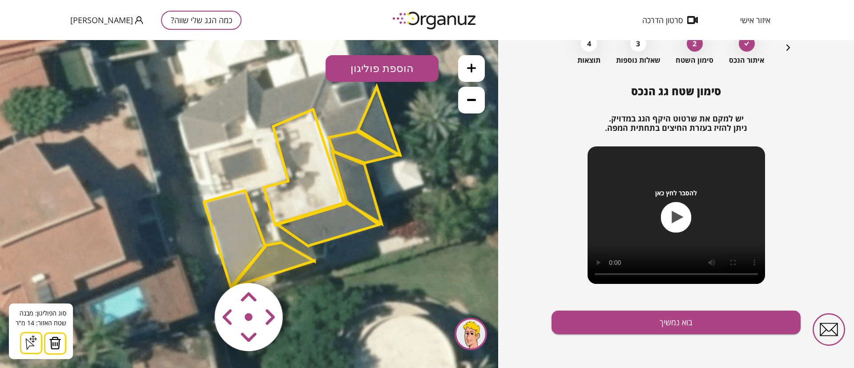
click at [233, 235] on polygon at bounding box center [234, 238] width 61 height 97
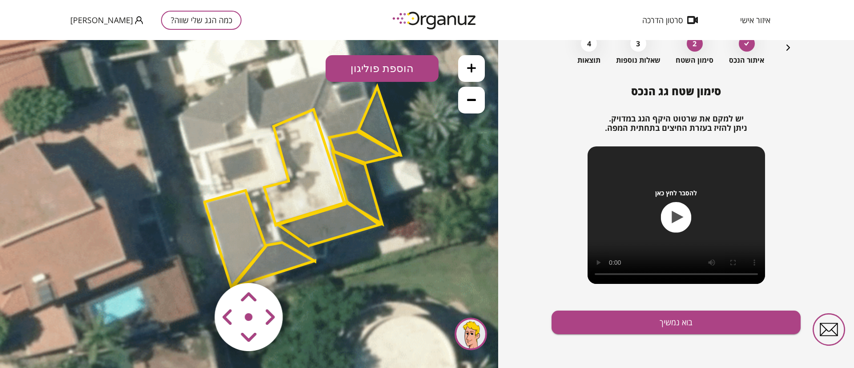
click at [235, 236] on polygon at bounding box center [235, 238] width 61 height 97
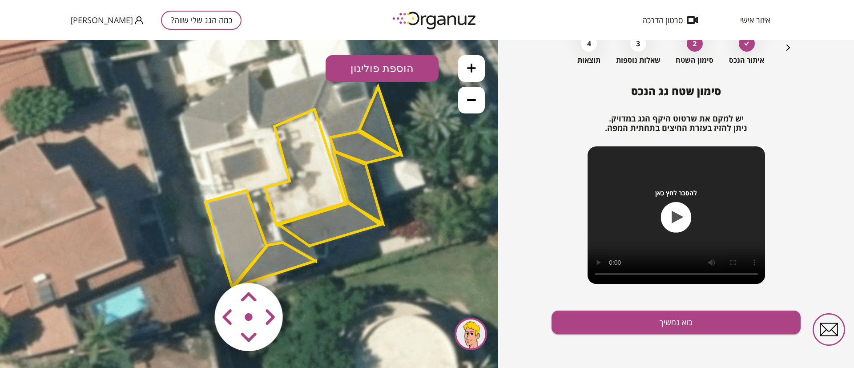
click at [245, 237] on polygon at bounding box center [236, 238] width 61 height 97
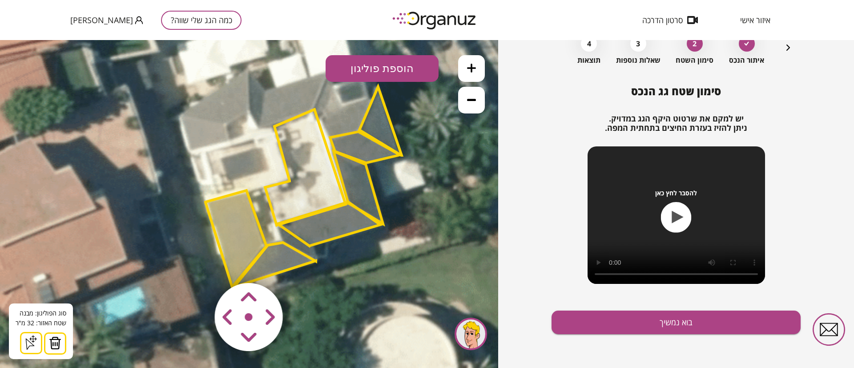
click at [317, 161] on polygon at bounding box center [305, 167] width 81 height 116
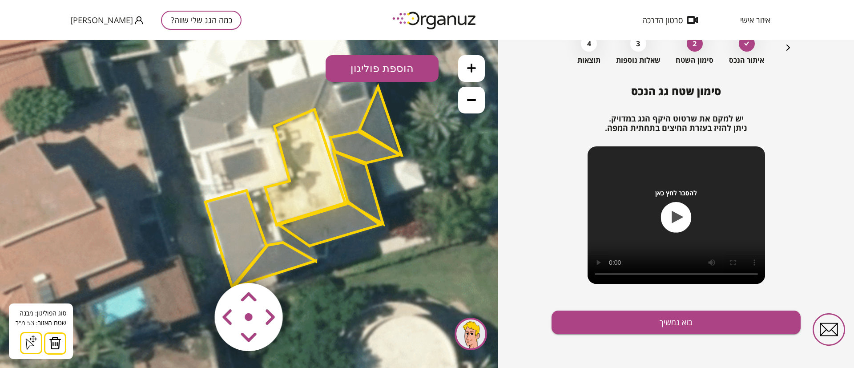
drag, startPoint x: 473, startPoint y: 98, endPoint x: 454, endPoint y: 106, distance: 21.2
click at [473, 98] on icon at bounding box center [471, 99] width 9 height 9
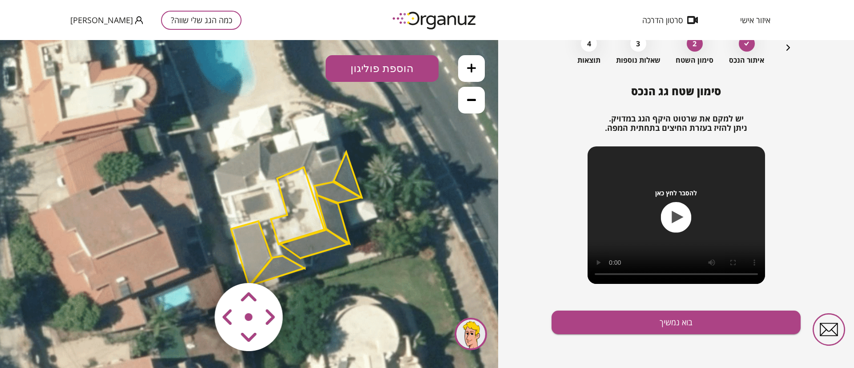
drag, startPoint x: 355, startPoint y: 198, endPoint x: 366, endPoint y: 224, distance: 27.9
click at [366, 224] on icon at bounding box center [252, 195] width 541 height 541
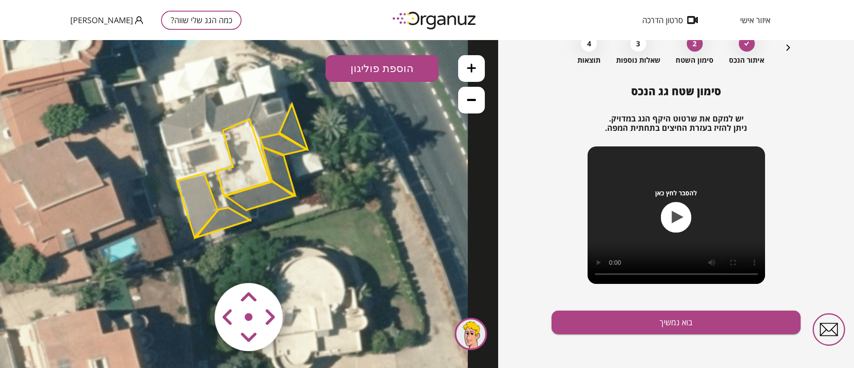
drag, startPoint x: 392, startPoint y: 224, endPoint x: 339, endPoint y: 176, distance: 72.2
click at [339, 176] on icon at bounding box center [197, 147] width 541 height 541
click at [388, 70] on button "הוספת פוליגון" at bounding box center [382, 68] width 113 height 27
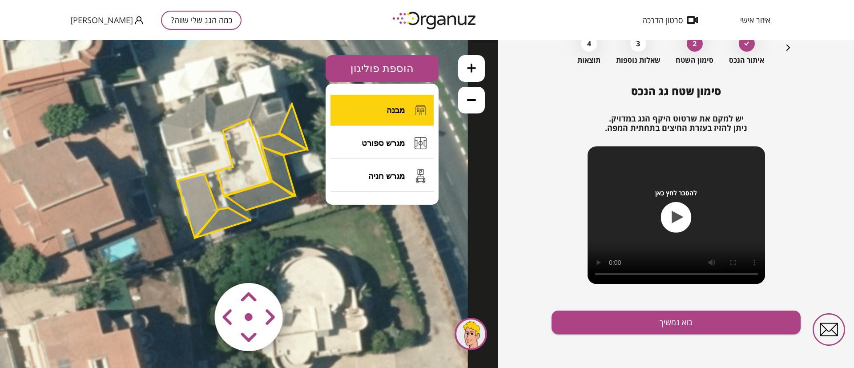
click at [392, 116] on button "מבנה" at bounding box center [382, 110] width 103 height 31
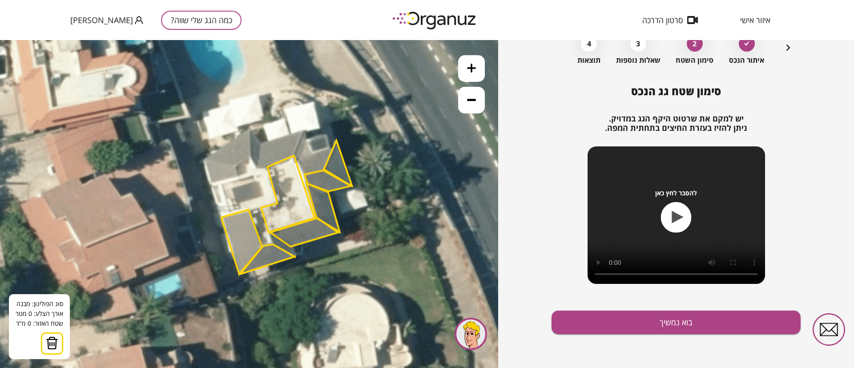
drag, startPoint x: 349, startPoint y: 204, endPoint x: 405, endPoint y: 197, distance: 56.0
click at [392, 240] on icon at bounding box center [242, 183] width 541 height 541
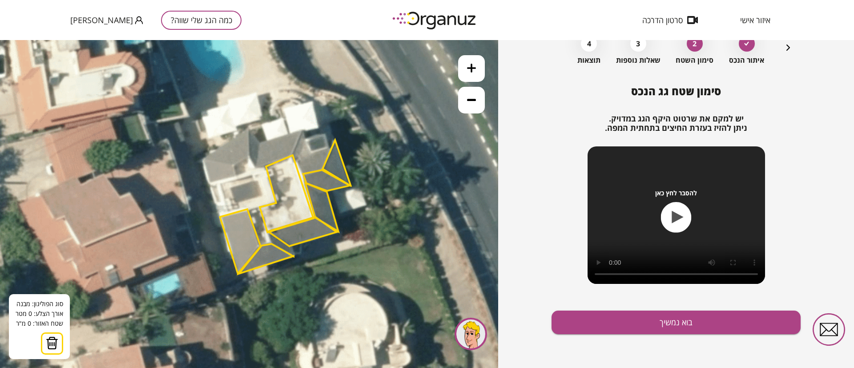
click at [463, 102] on button at bounding box center [471, 100] width 27 height 27
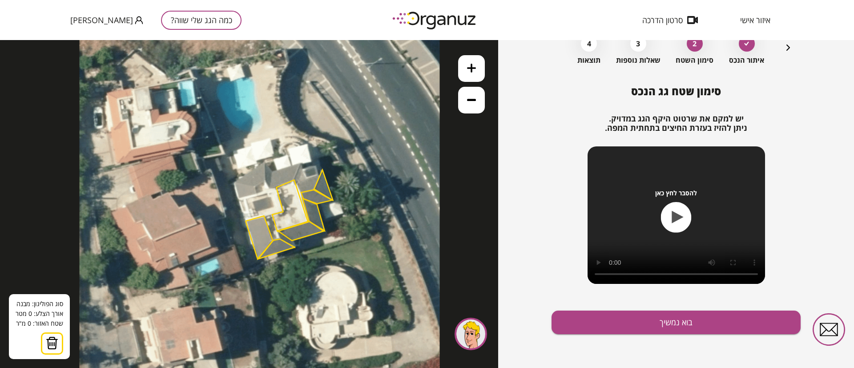
drag, startPoint x: 350, startPoint y: 212, endPoint x: 363, endPoint y: 217, distance: 13.6
click at [364, 220] on icon at bounding box center [259, 198] width 360 height 360
click at [468, 73] on button at bounding box center [471, 68] width 27 height 27
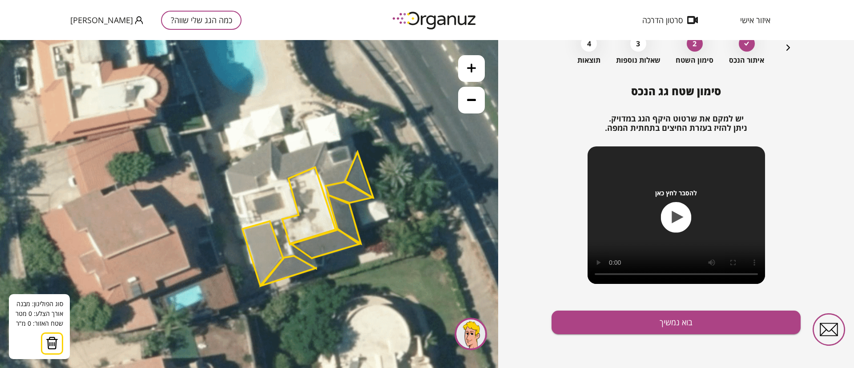
drag, startPoint x: 384, startPoint y: 189, endPoint x: 367, endPoint y: 173, distance: 23.0
click at [367, 173] on icon at bounding box center [263, 195] width 541 height 541
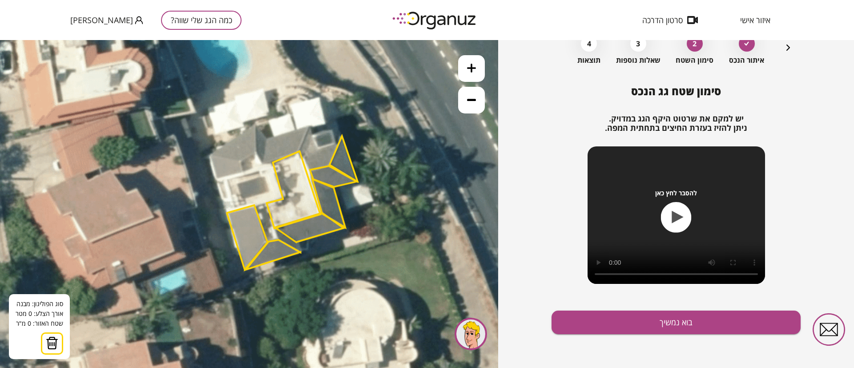
click at [470, 106] on button at bounding box center [471, 100] width 27 height 27
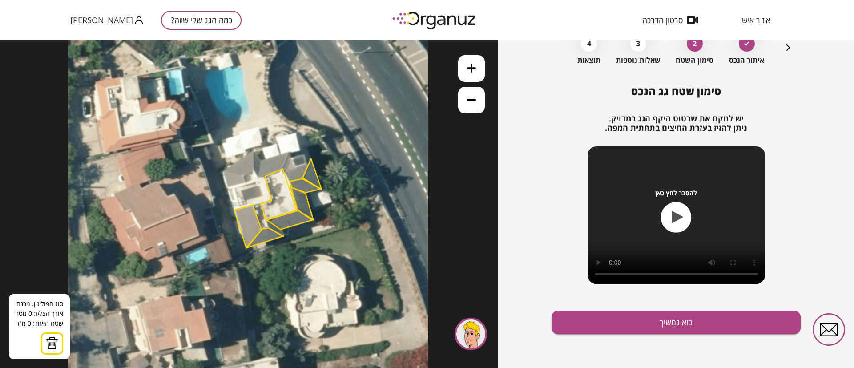
click at [470, 70] on icon at bounding box center [471, 68] width 9 height 9
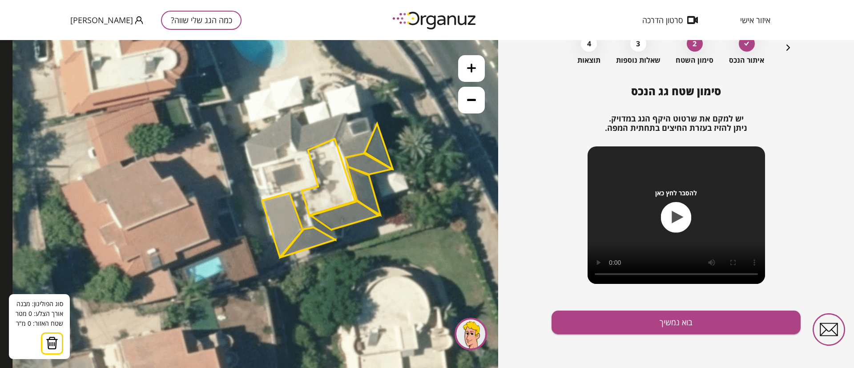
drag, startPoint x: 386, startPoint y: 222, endPoint x: 415, endPoint y: 218, distance: 29.2
click at [421, 209] on icon at bounding box center [282, 166] width 541 height 541
click at [48, 340] on img at bounding box center [52, 342] width 12 height 13
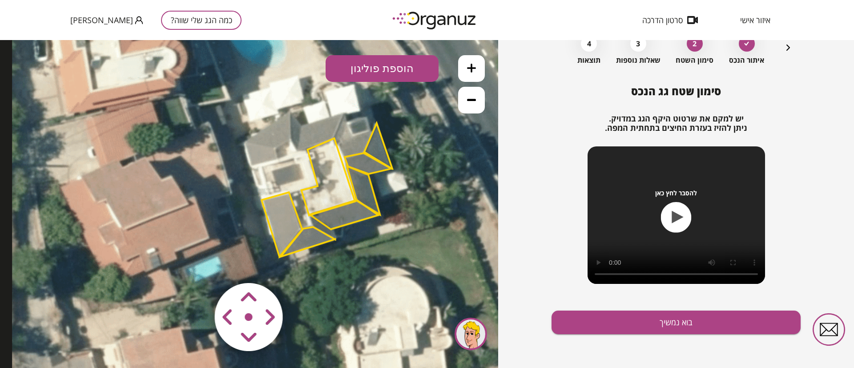
click at [375, 147] on polygon at bounding box center [378, 146] width 28 height 46
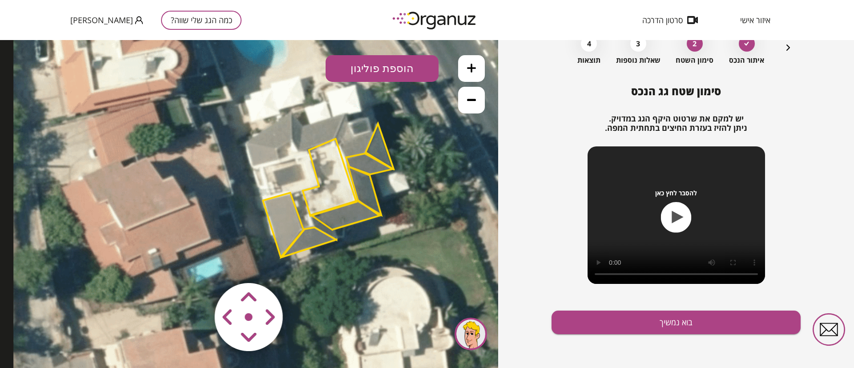
click at [377, 148] on polygon at bounding box center [380, 147] width 28 height 46
click at [363, 194] on polygon at bounding box center [365, 190] width 33 height 48
click at [363, 198] on polygon at bounding box center [365, 190] width 33 height 48
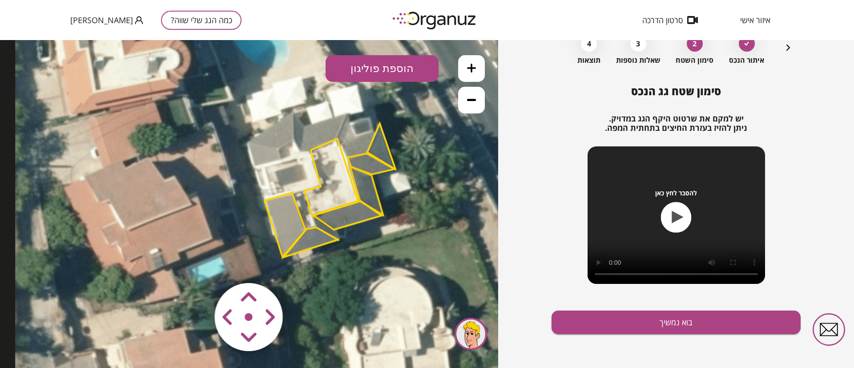
click at [367, 192] on polygon at bounding box center [366, 190] width 33 height 48
click at [379, 145] on polygon at bounding box center [381, 147] width 28 height 46
click at [370, 190] on polygon at bounding box center [366, 190] width 33 height 48
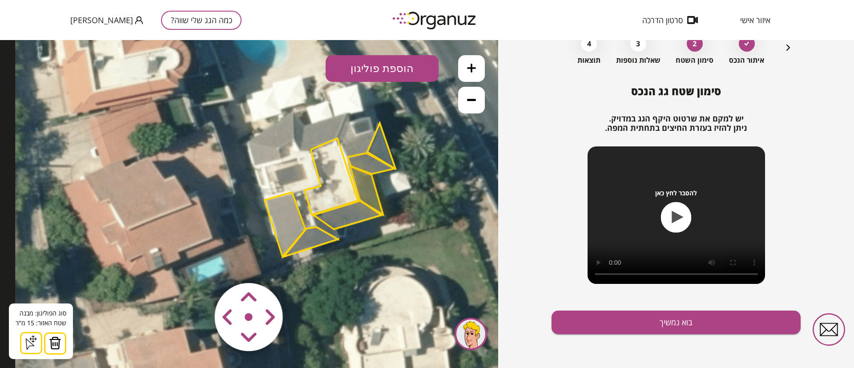
click at [384, 150] on polygon at bounding box center [381, 146] width 28 height 46
click at [370, 188] on polygon at bounding box center [366, 190] width 33 height 48
click at [381, 147] on polygon at bounding box center [381, 146] width 28 height 46
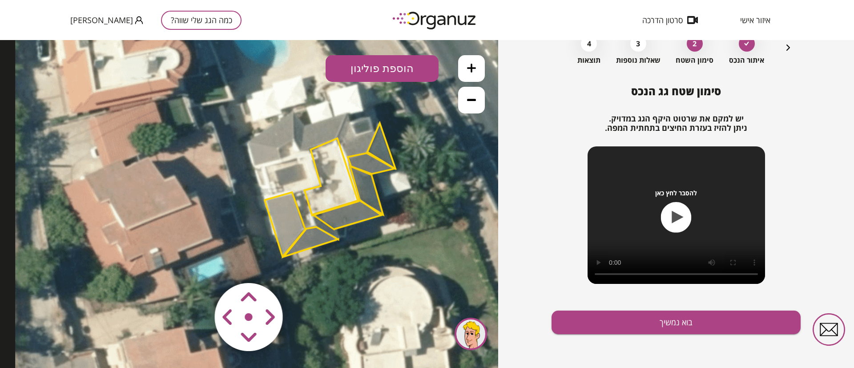
click at [382, 152] on polygon at bounding box center [381, 146] width 28 height 46
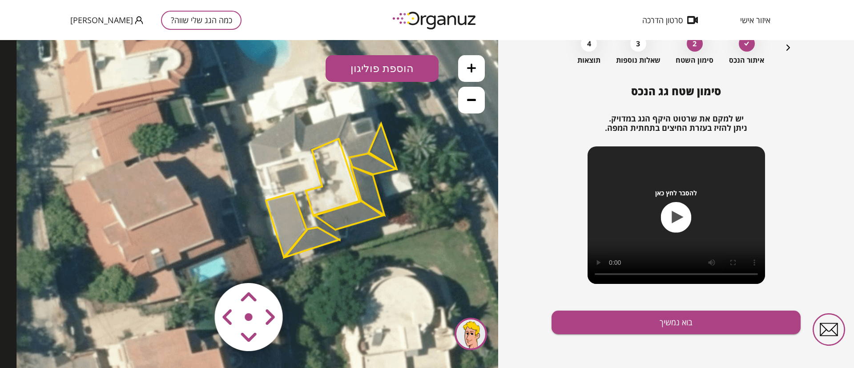
click at [371, 195] on polygon at bounding box center [367, 190] width 33 height 48
click at [349, 213] on polygon at bounding box center [348, 214] width 69 height 29
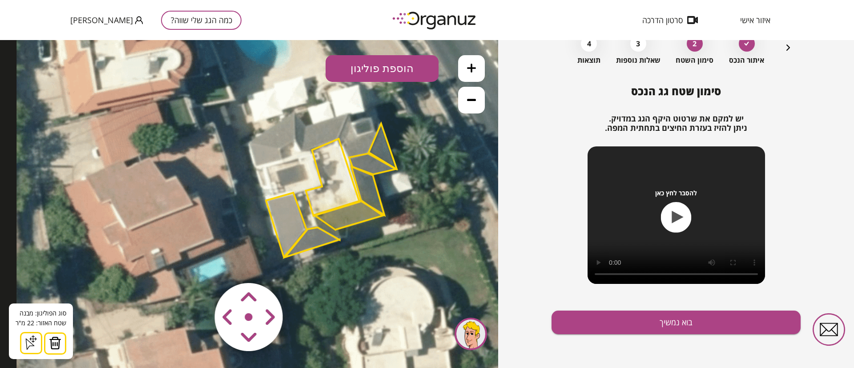
click at [314, 241] on polygon at bounding box center [312, 242] width 55 height 30
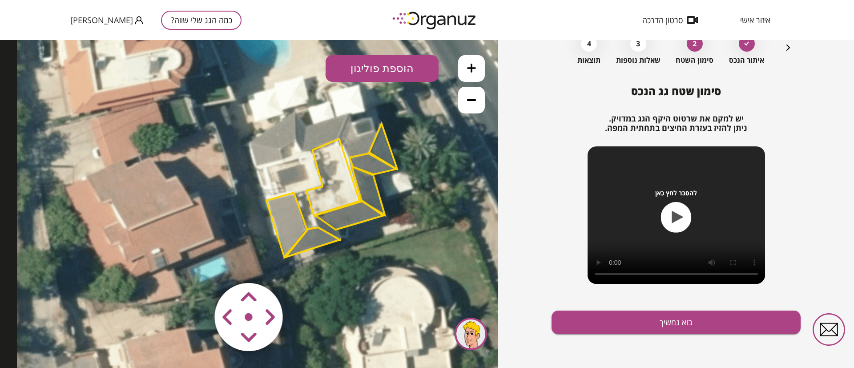
click at [313, 240] on polygon at bounding box center [313, 242] width 55 height 30
click at [295, 218] on polygon at bounding box center [286, 225] width 40 height 65
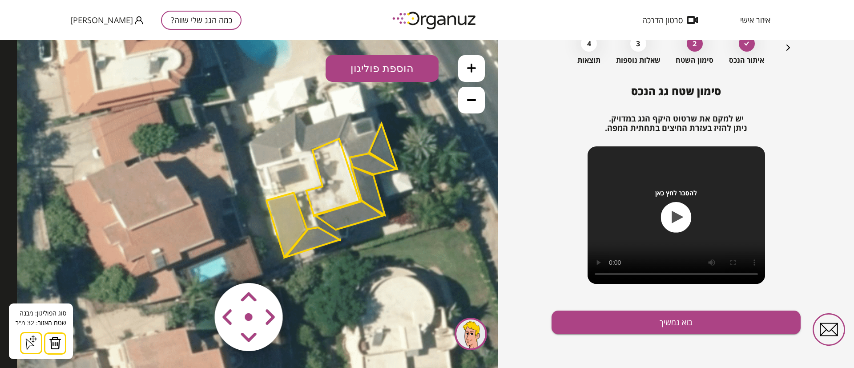
click at [338, 192] on polygon at bounding box center [334, 177] width 54 height 77
